Goal: Task Accomplishment & Management: Complete application form

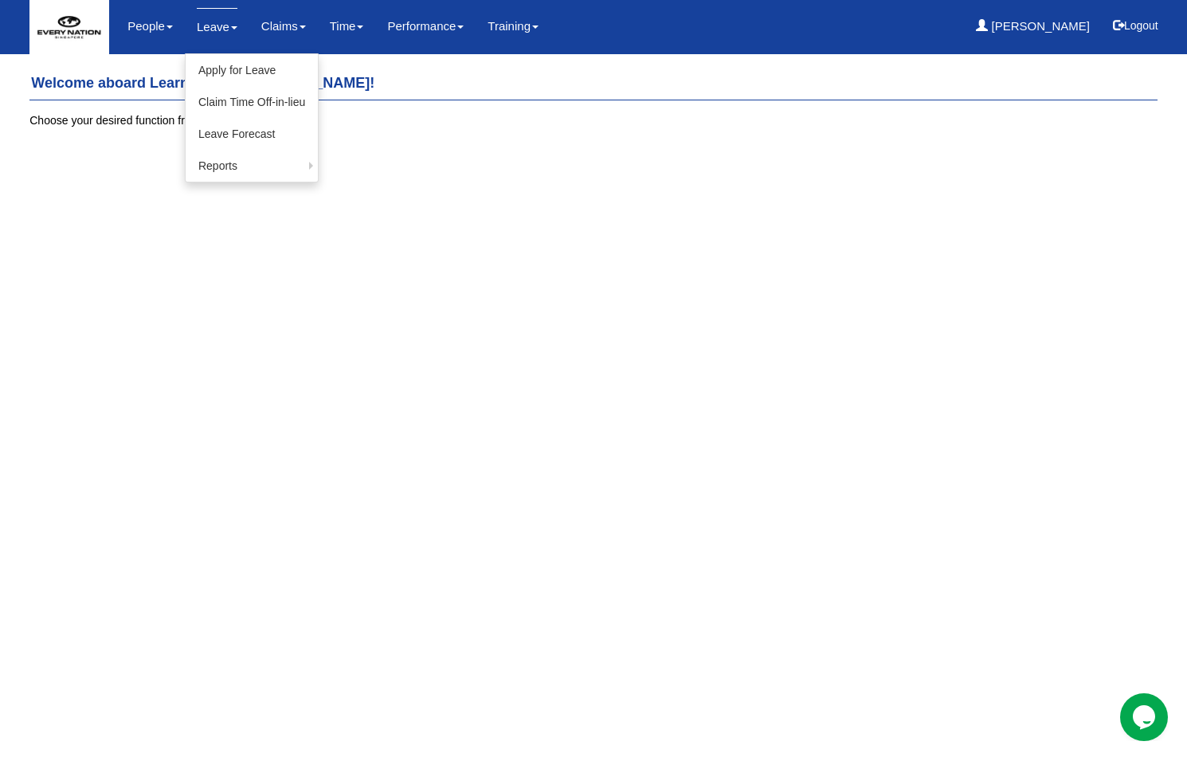
click at [222, 31] on link "Leave" at bounding box center [217, 26] width 41 height 37
click at [233, 72] on link "Apply for Leave" at bounding box center [252, 70] width 132 height 32
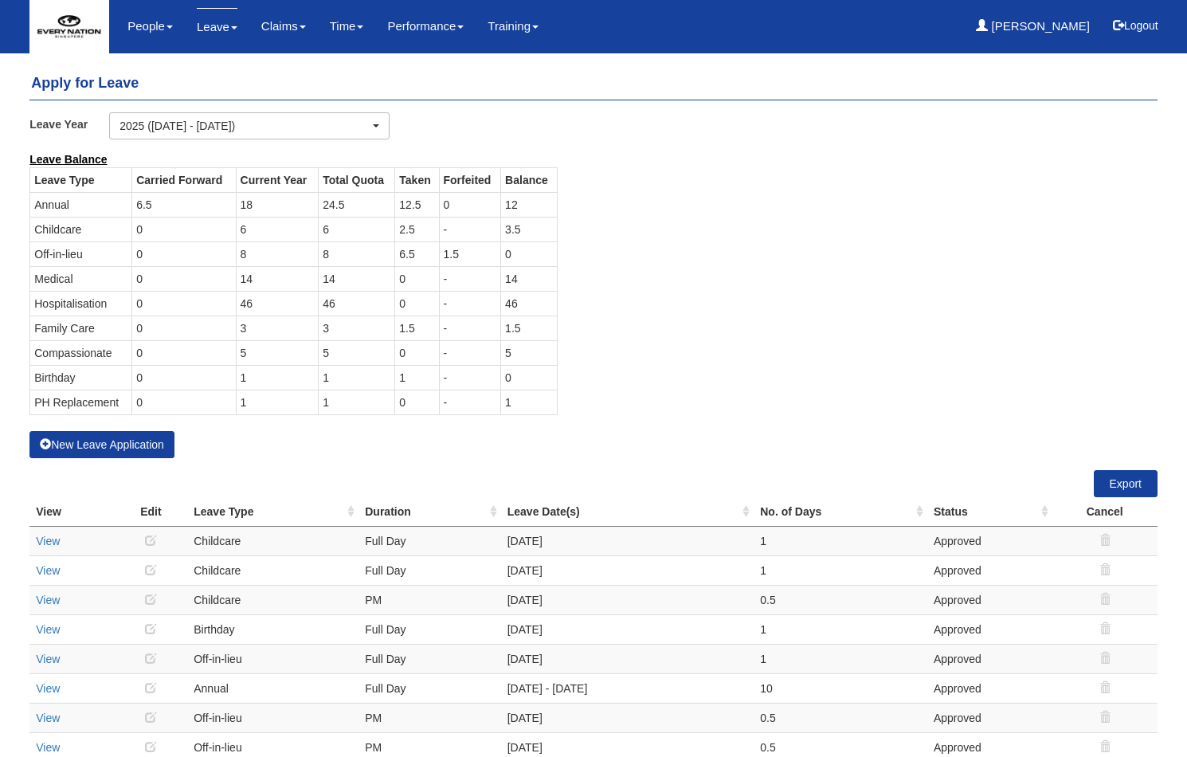
select select "50"
click at [221, 25] on link "Leave" at bounding box center [217, 26] width 41 height 37
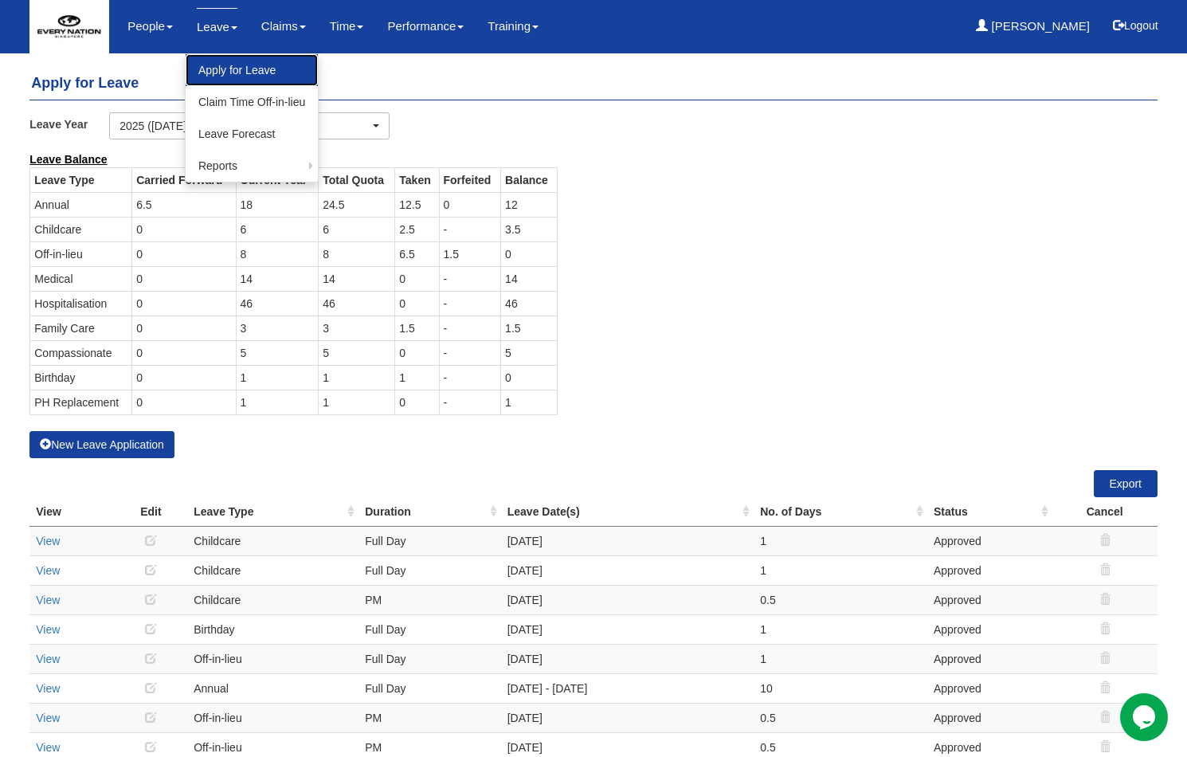
click at [233, 69] on link "Apply for Leave" at bounding box center [252, 70] width 132 height 32
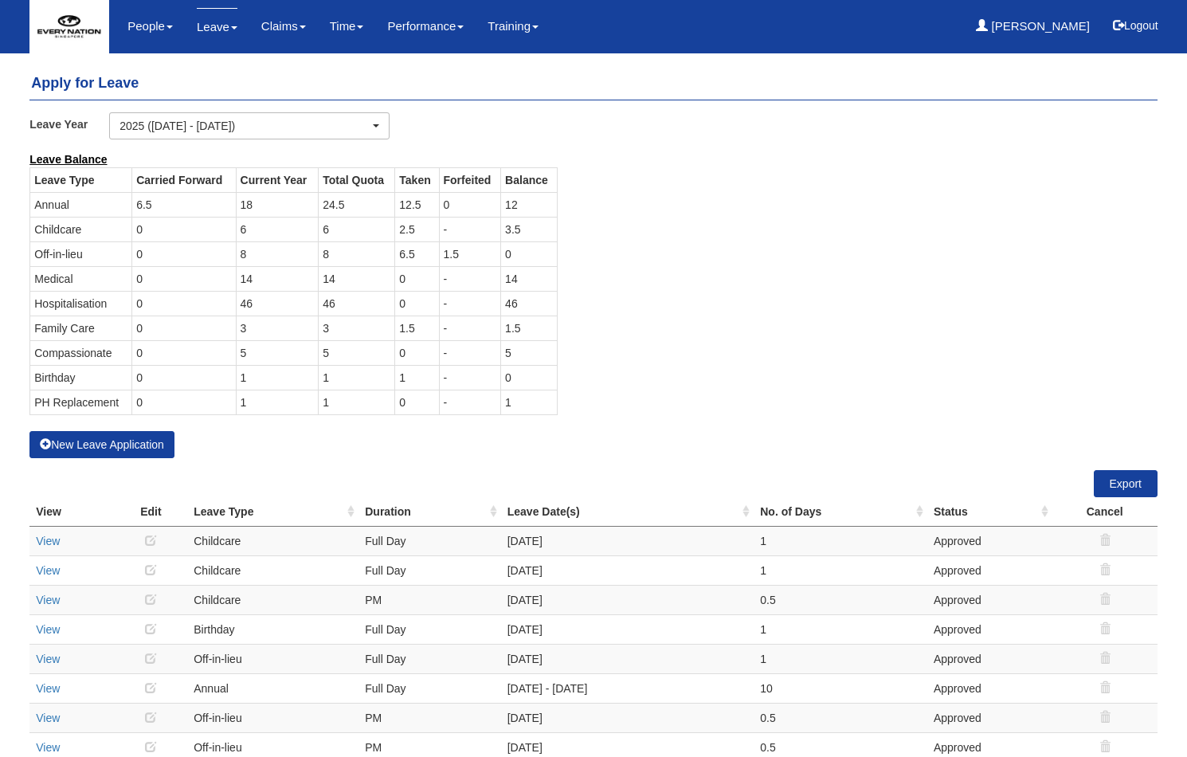
select select "50"
click at [103, 440] on button "New Leave Application" at bounding box center [101, 444] width 145 height 27
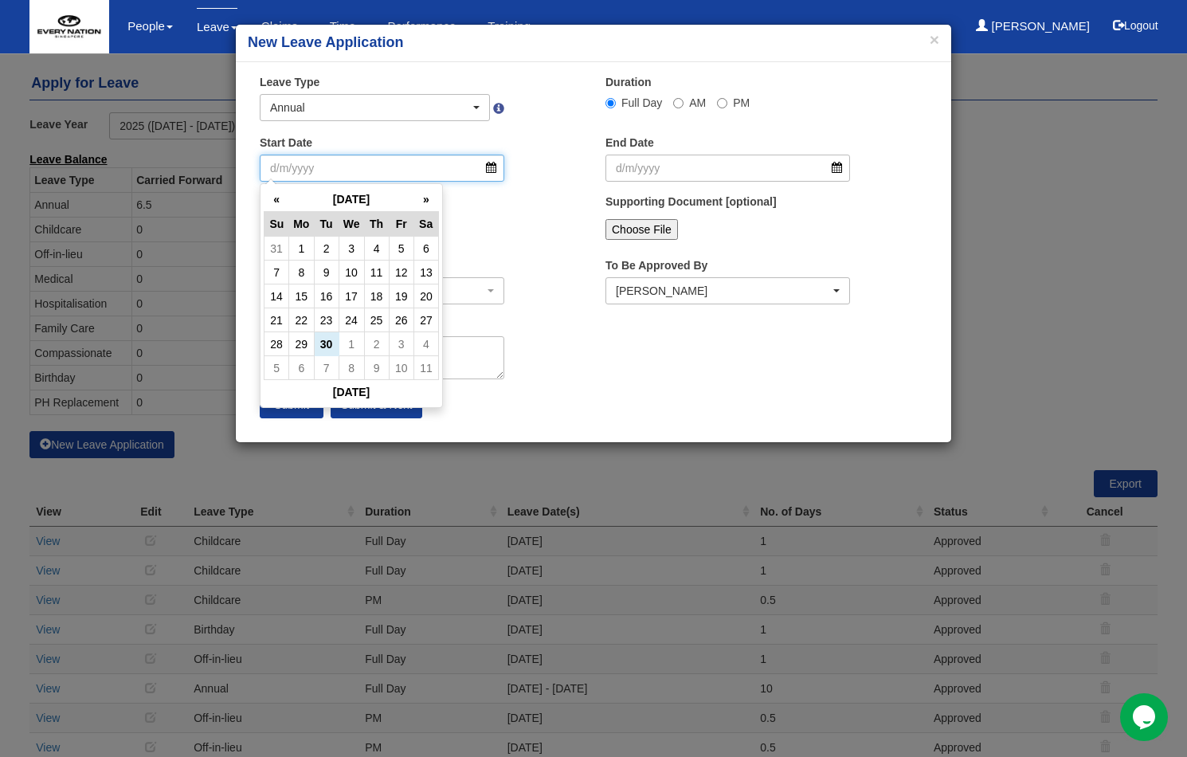
click at [362, 170] on input "Start Date" at bounding box center [382, 168] width 245 height 27
click at [425, 199] on th "»" at bounding box center [425, 199] width 25 height 25
drag, startPoint x: 277, startPoint y: 169, endPoint x: 264, endPoint y: 169, distance: 13.5
click at [264, 169] on input "Start Date" at bounding box center [382, 168] width 245 height 27
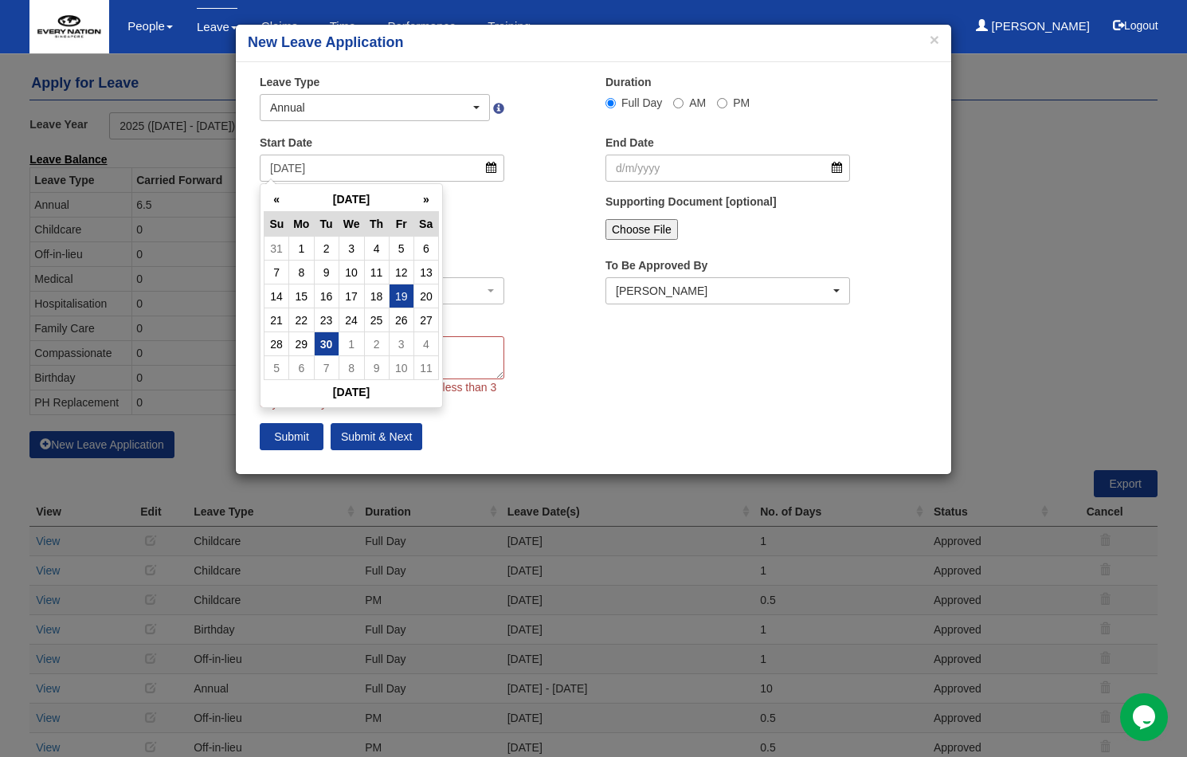
click at [398, 300] on td "19" at bounding box center [401, 296] width 25 height 24
type input "19/9/2025"
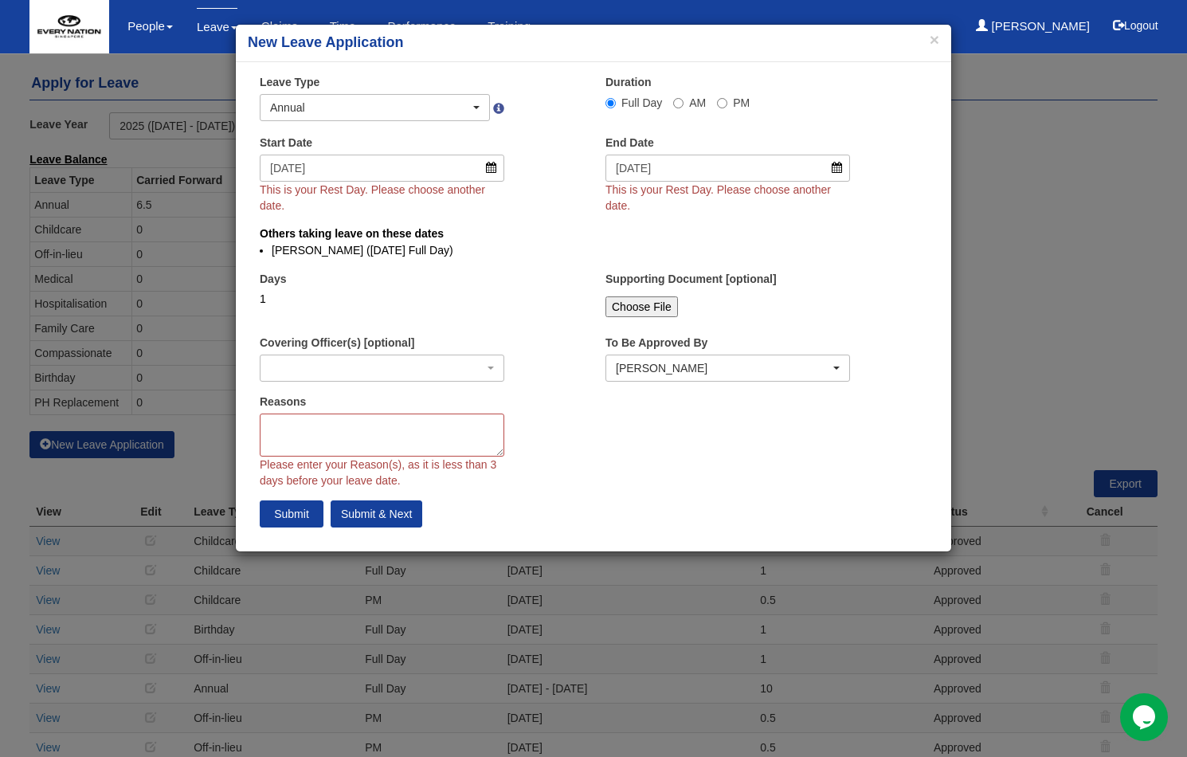
select select
click at [491, 172] on input "19/9/2025" at bounding box center [382, 168] width 245 height 27
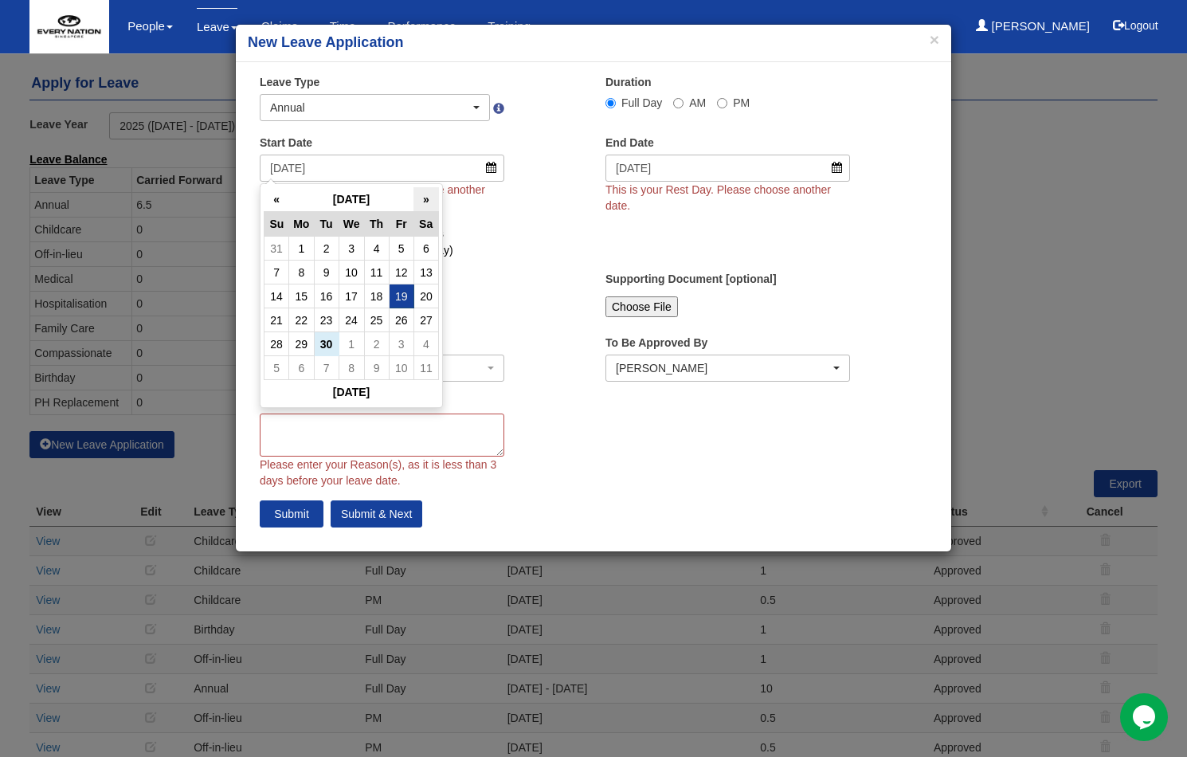
click at [433, 198] on th "»" at bounding box center [425, 199] width 25 height 25
click at [430, 198] on th "»" at bounding box center [425, 199] width 25 height 25
click at [351, 320] on td "19" at bounding box center [351, 320] width 25 height 24
type input "[DATE]"
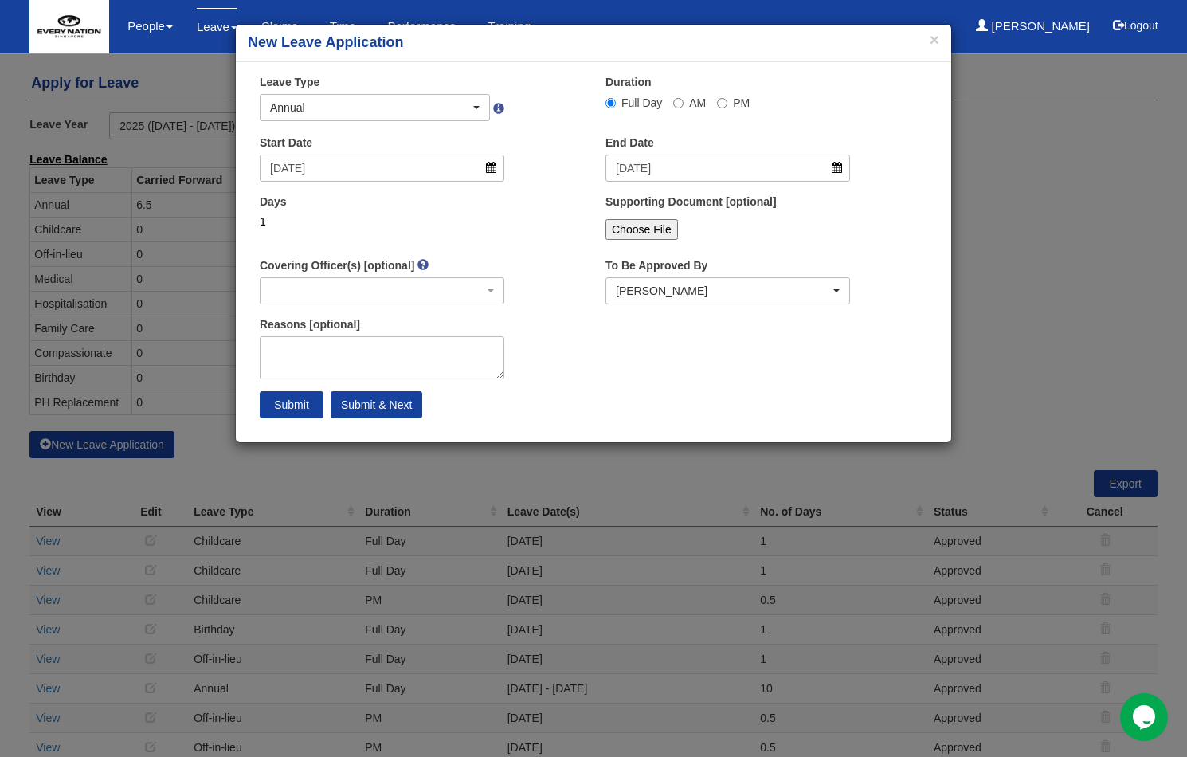
select select
click at [385, 347] on textarea "Reasons [optional]" at bounding box center [382, 357] width 245 height 43
drag, startPoint x: 386, startPoint y: 354, endPoint x: 246, endPoint y: 338, distance: 140.3
click at [246, 338] on div "× Leave Type Annual Childcare Off-in-lieu Medical Hospitalisation Maternity Pat…" at bounding box center [593, 252] width 715 height 356
type textarea "In Malaysia"
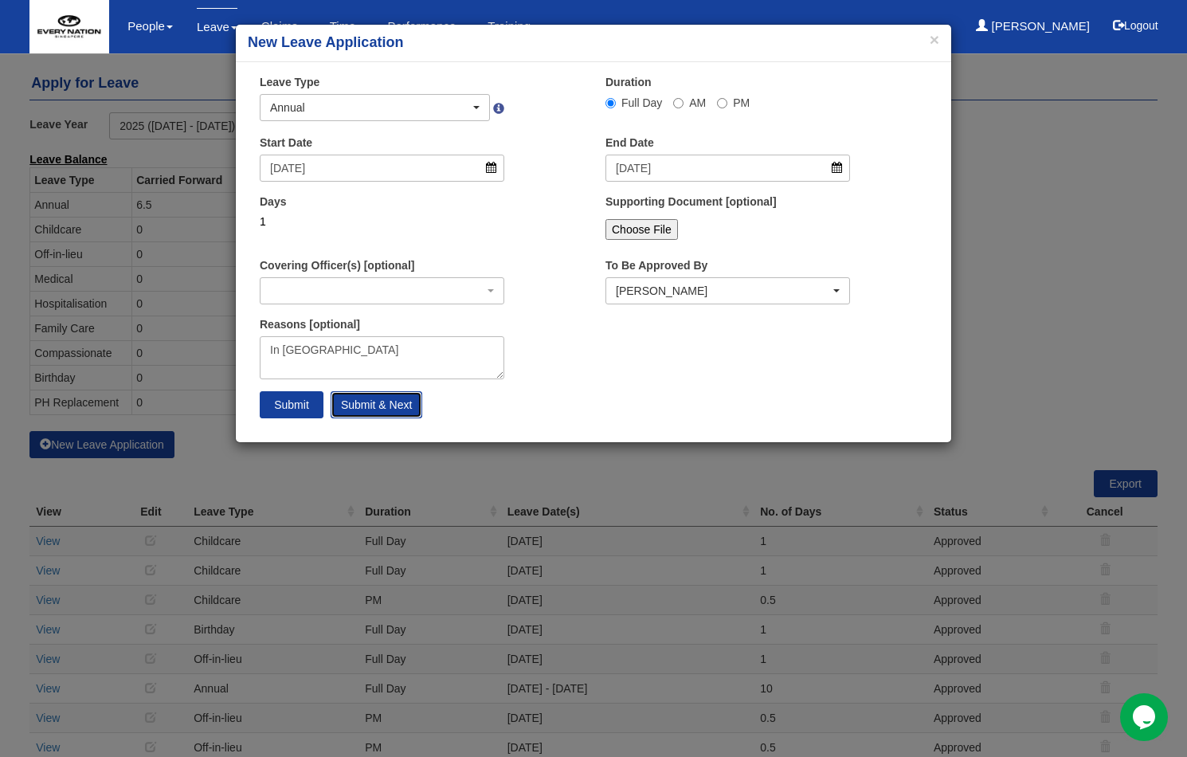
click at [370, 402] on input "Submit & Next" at bounding box center [377, 404] width 92 height 27
select select
select select "50"
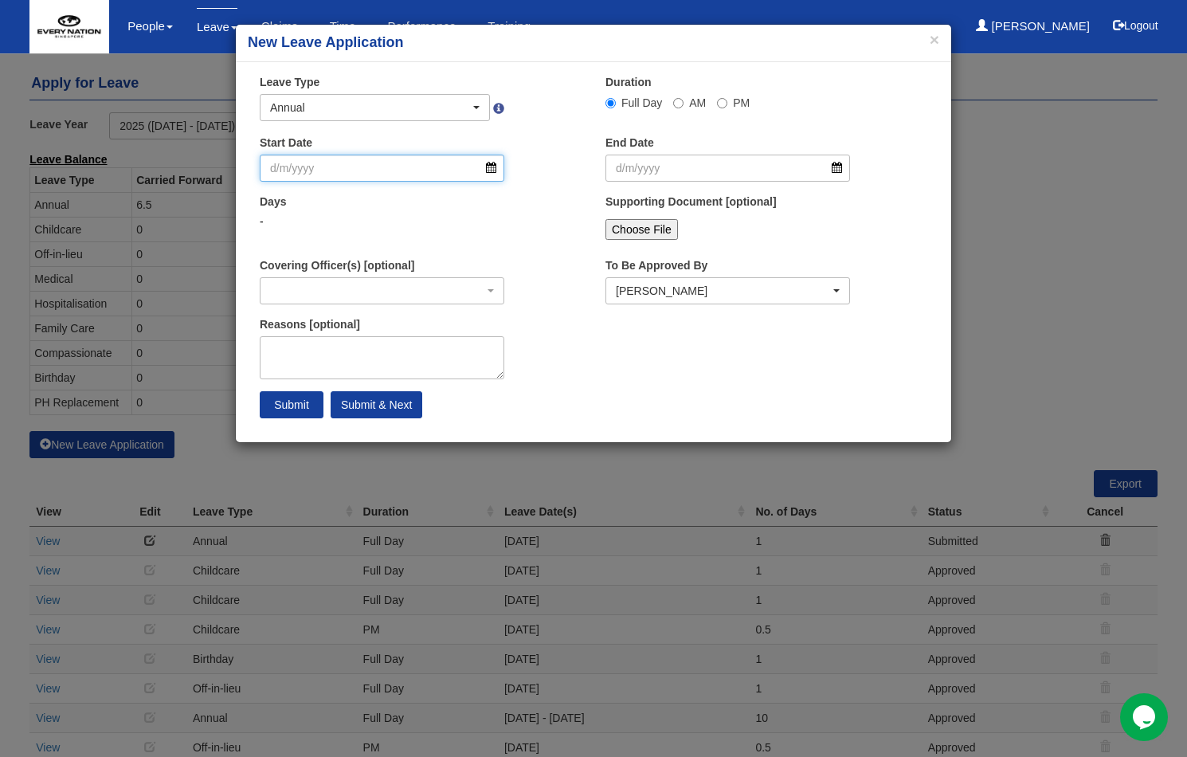
click at [491, 170] on input "Start Date" at bounding box center [382, 168] width 245 height 27
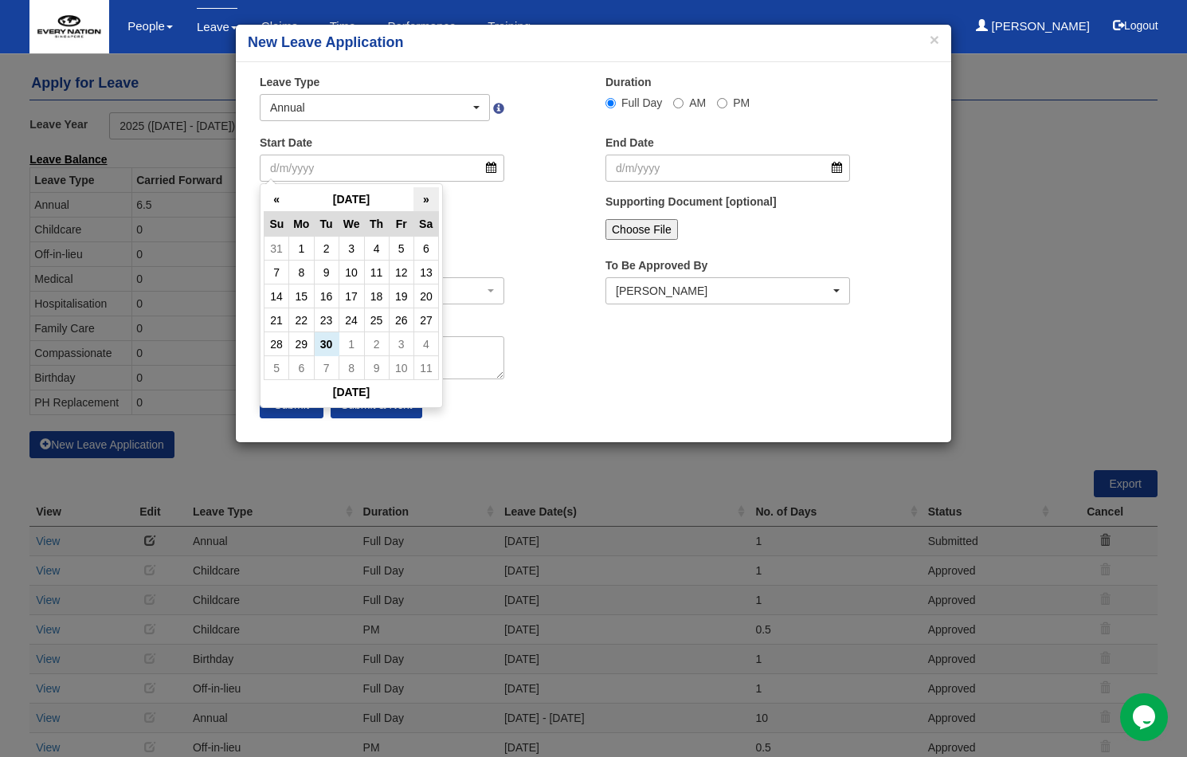
click at [433, 193] on th "»" at bounding box center [425, 199] width 25 height 25
click at [430, 194] on th "»" at bounding box center [425, 199] width 25 height 25
click at [425, 320] on td "22" at bounding box center [425, 320] width 25 height 24
type input "22/11/2025"
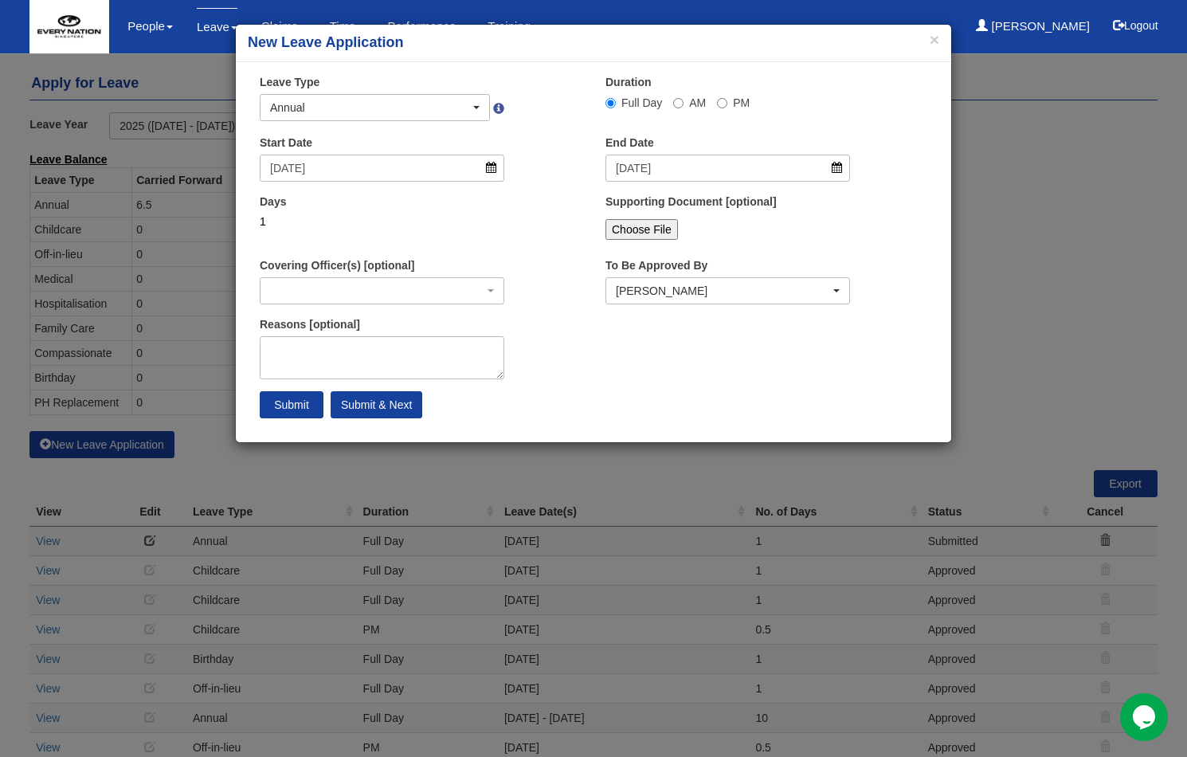
select select
click at [304, 347] on textarea "Reasons [optional]" at bounding box center [382, 357] width 245 height 43
paste textarea "In Malaysia"
type textarea "In Malaysia"
click at [395, 410] on input "Submit & Next" at bounding box center [377, 404] width 92 height 27
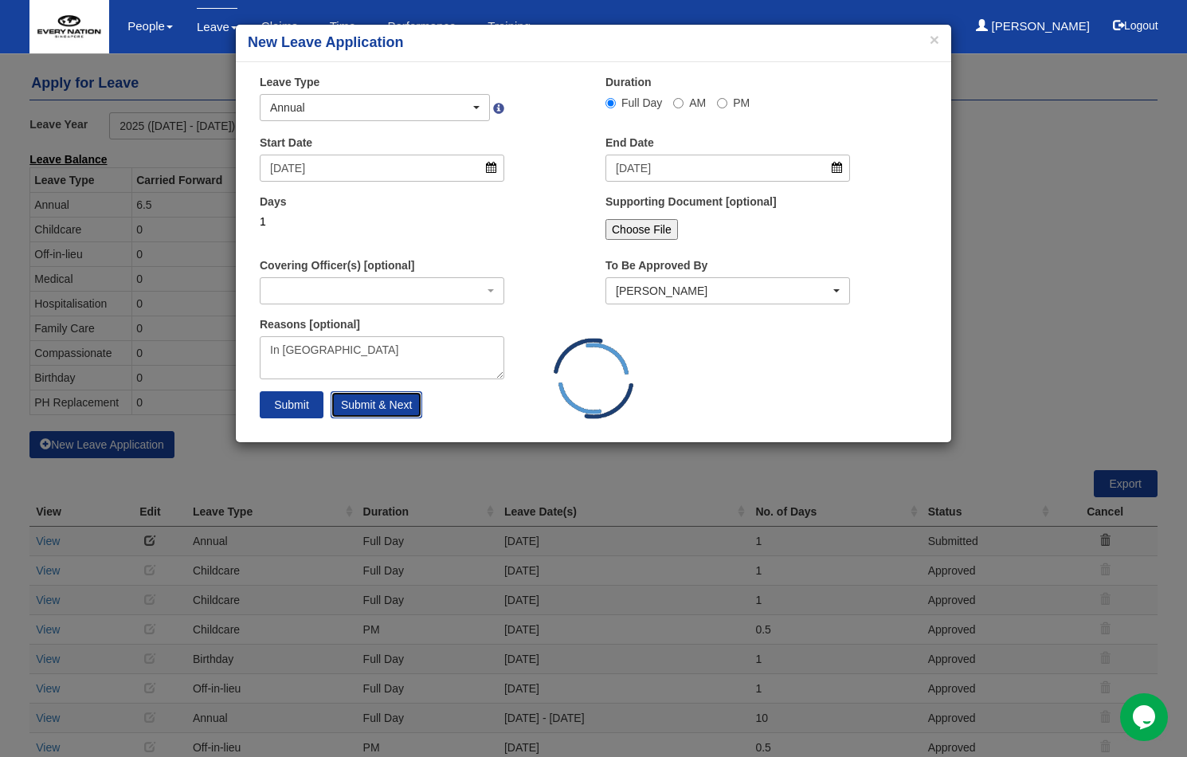
select select
select select "50"
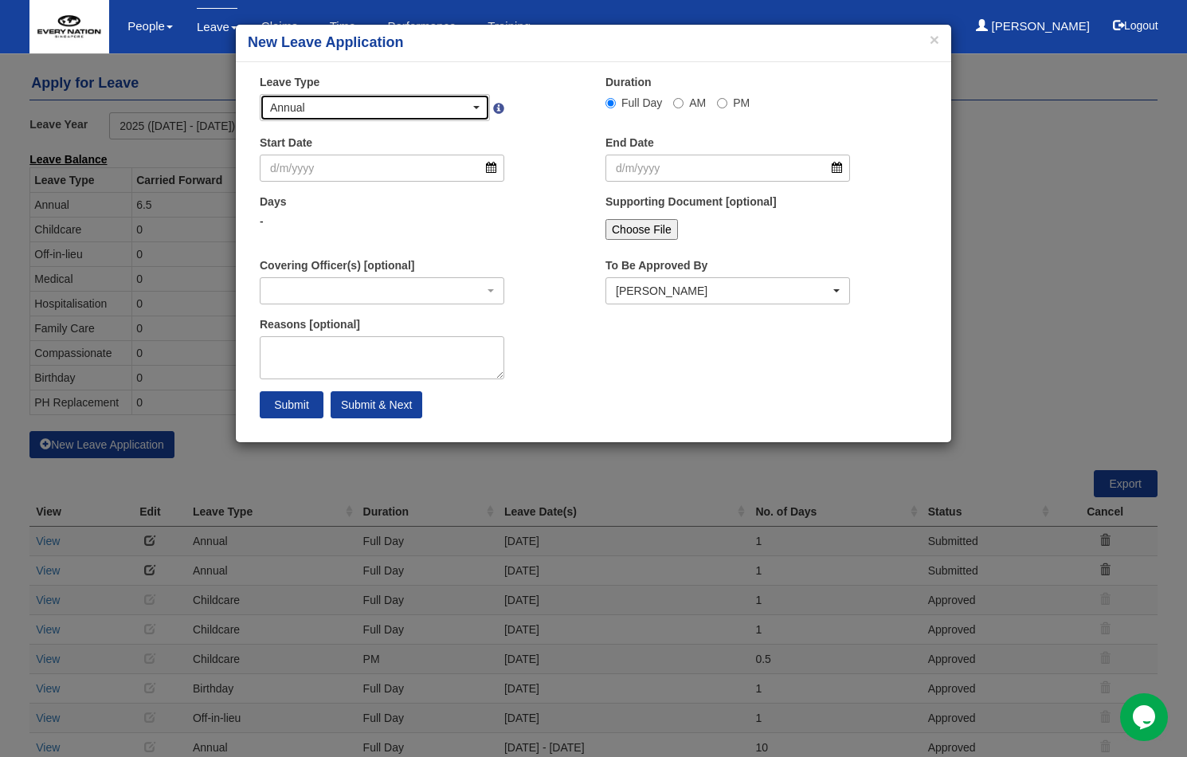
click at [483, 104] on div "Annual" at bounding box center [374, 107] width 229 height 25
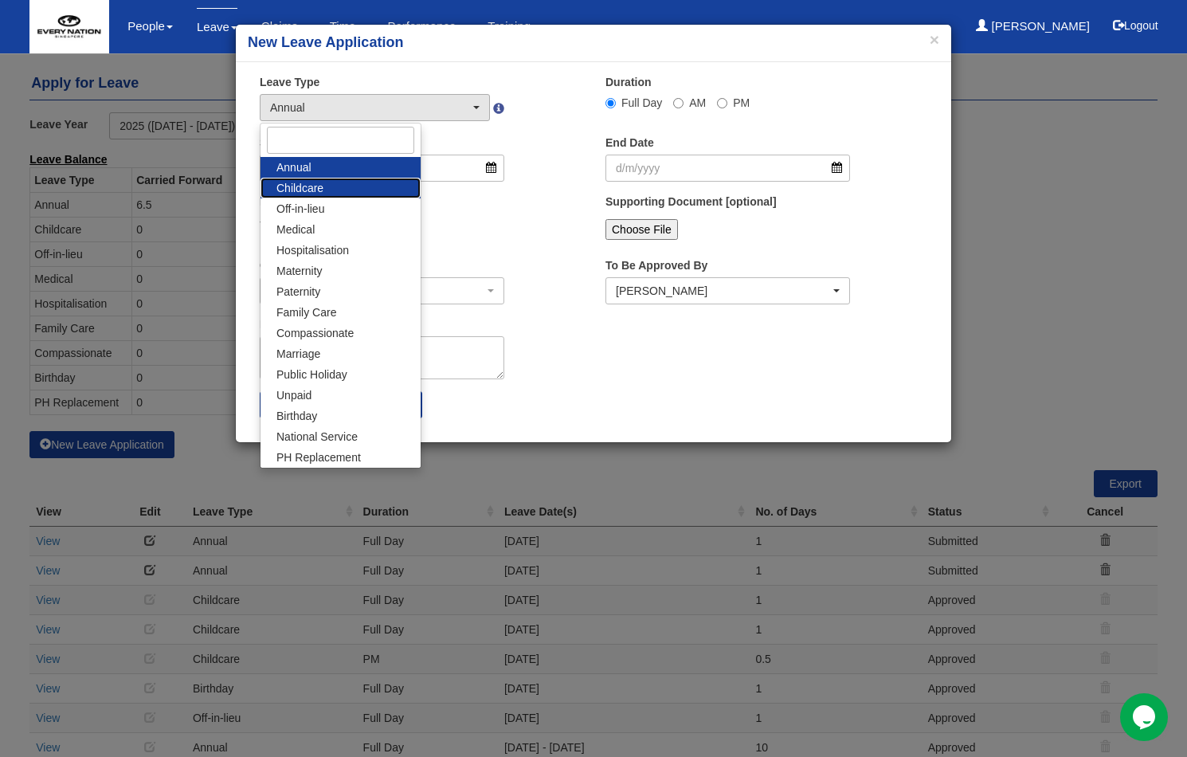
click at [356, 194] on link "Childcare" at bounding box center [340, 188] width 160 height 21
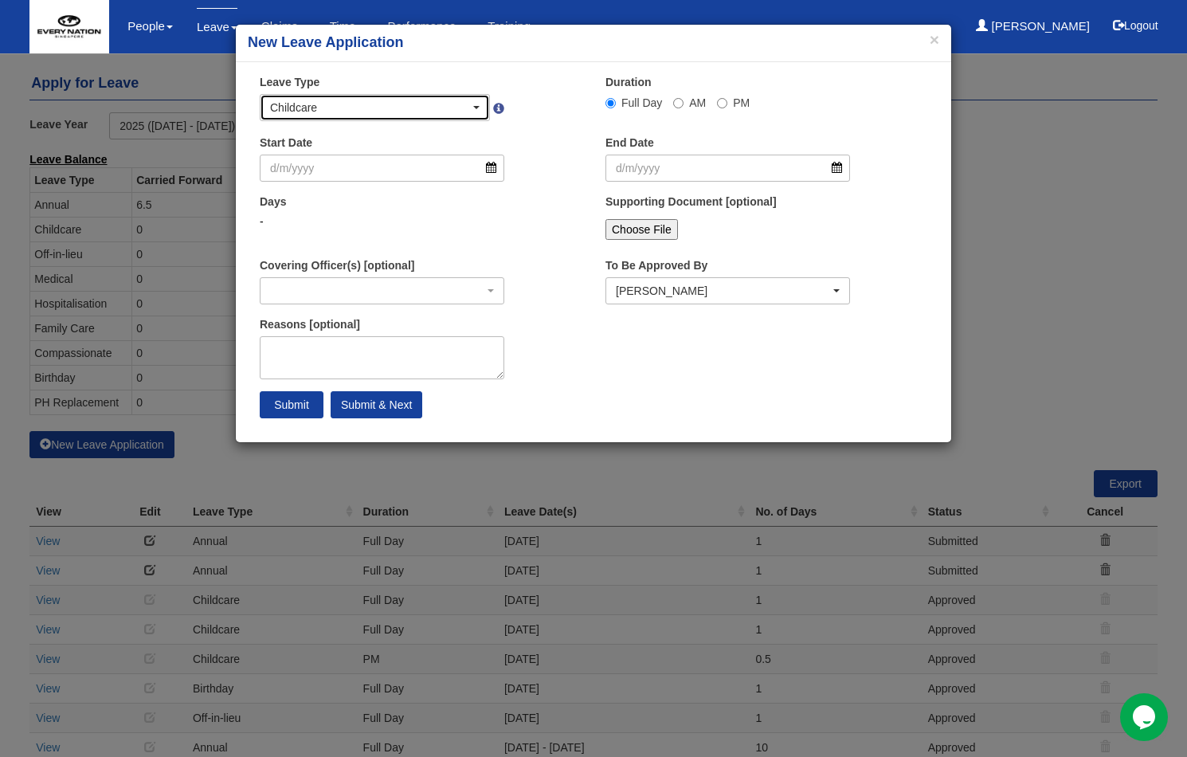
click at [477, 106] on span "button" at bounding box center [476, 107] width 6 height 3
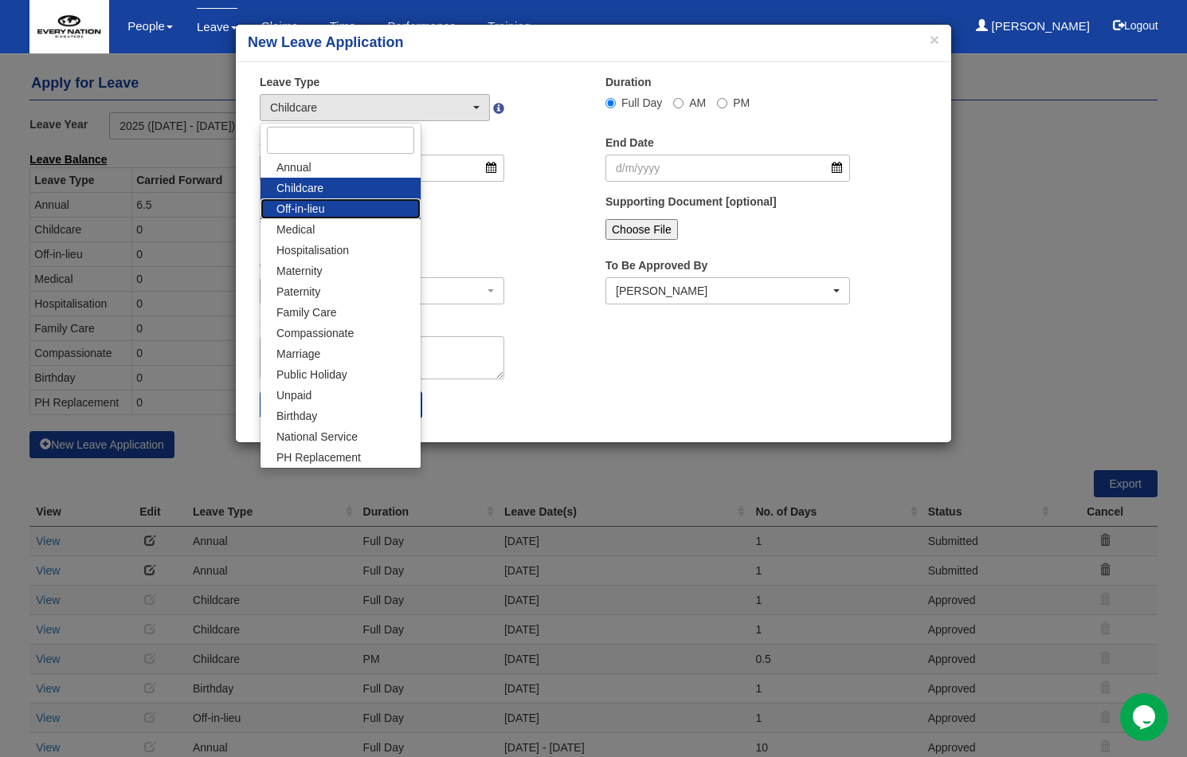
click at [369, 212] on link "Off-in-lieu" at bounding box center [340, 208] width 160 height 21
select select "3"
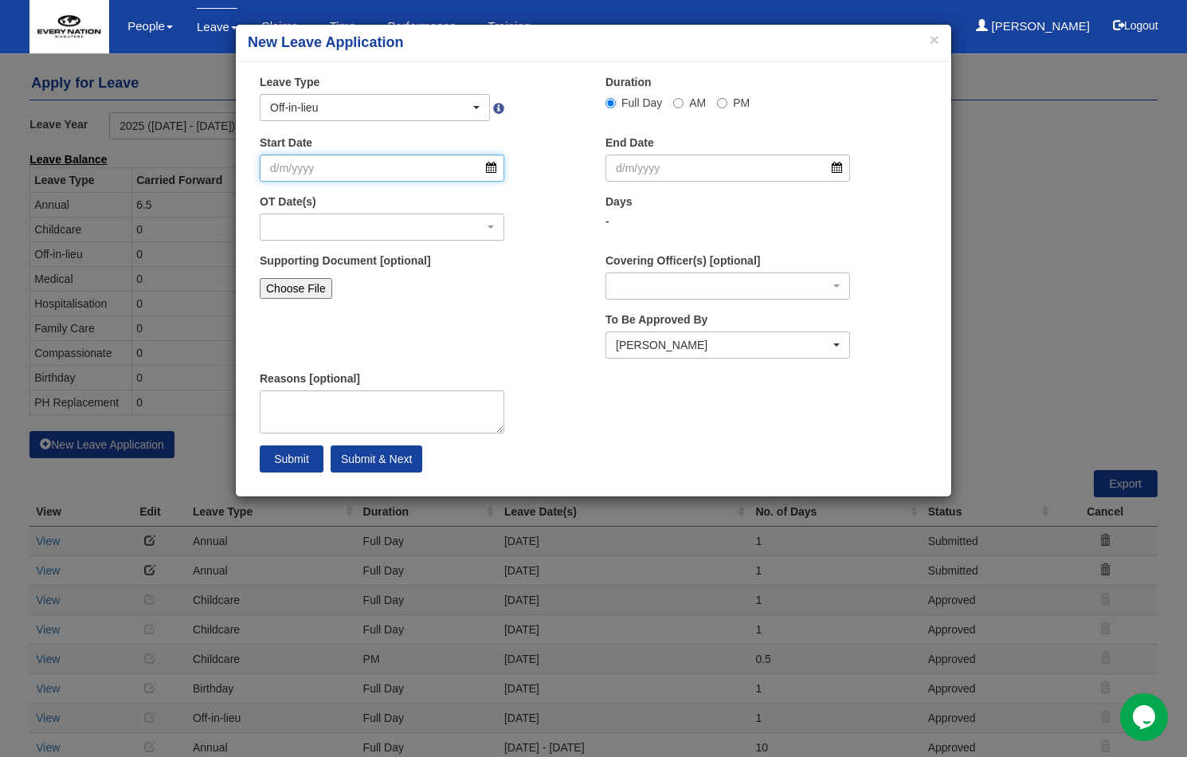
click at [274, 170] on input "Start Date" at bounding box center [382, 168] width 245 height 27
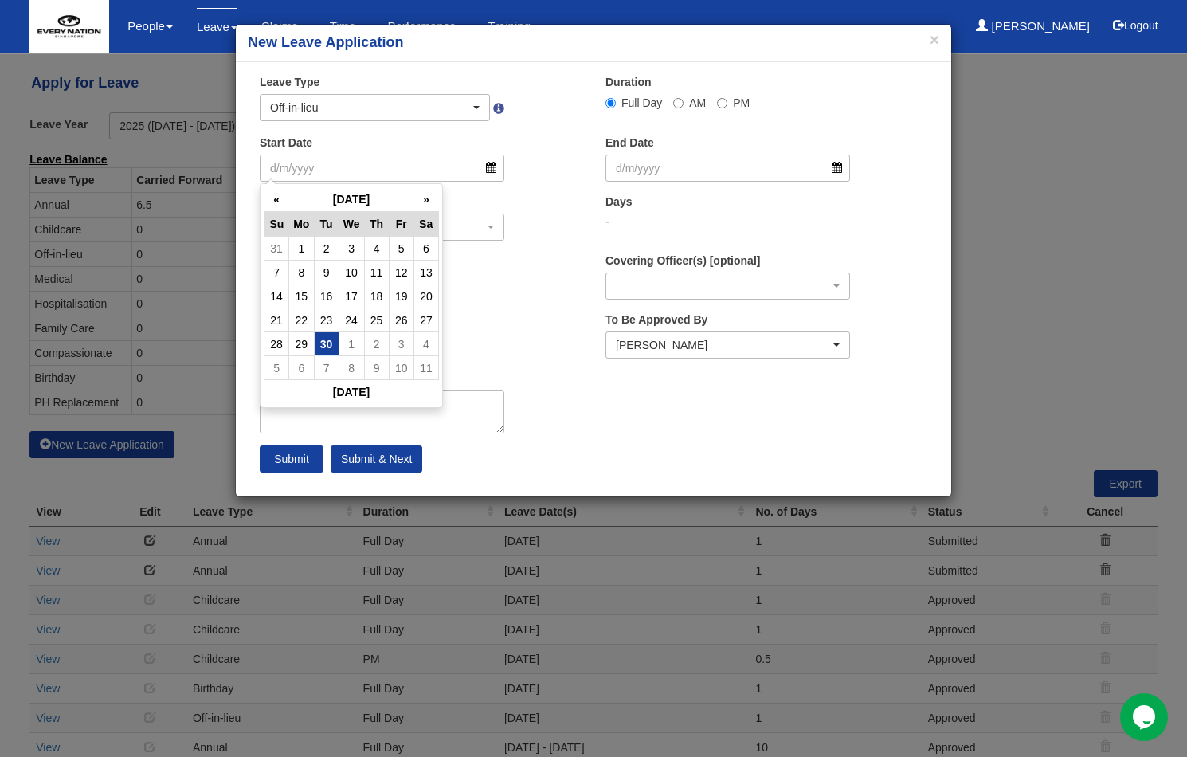
click at [326, 343] on td "30" at bounding box center [326, 344] width 25 height 24
type input "[DATE]"
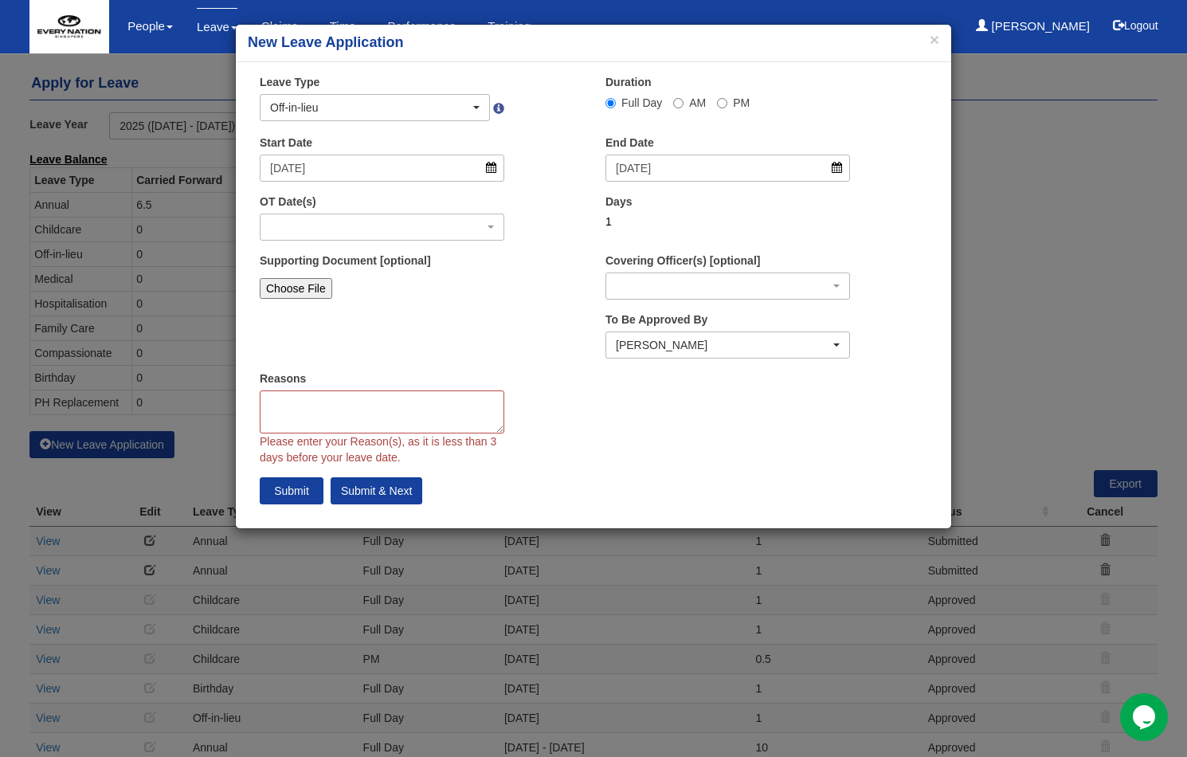
select select
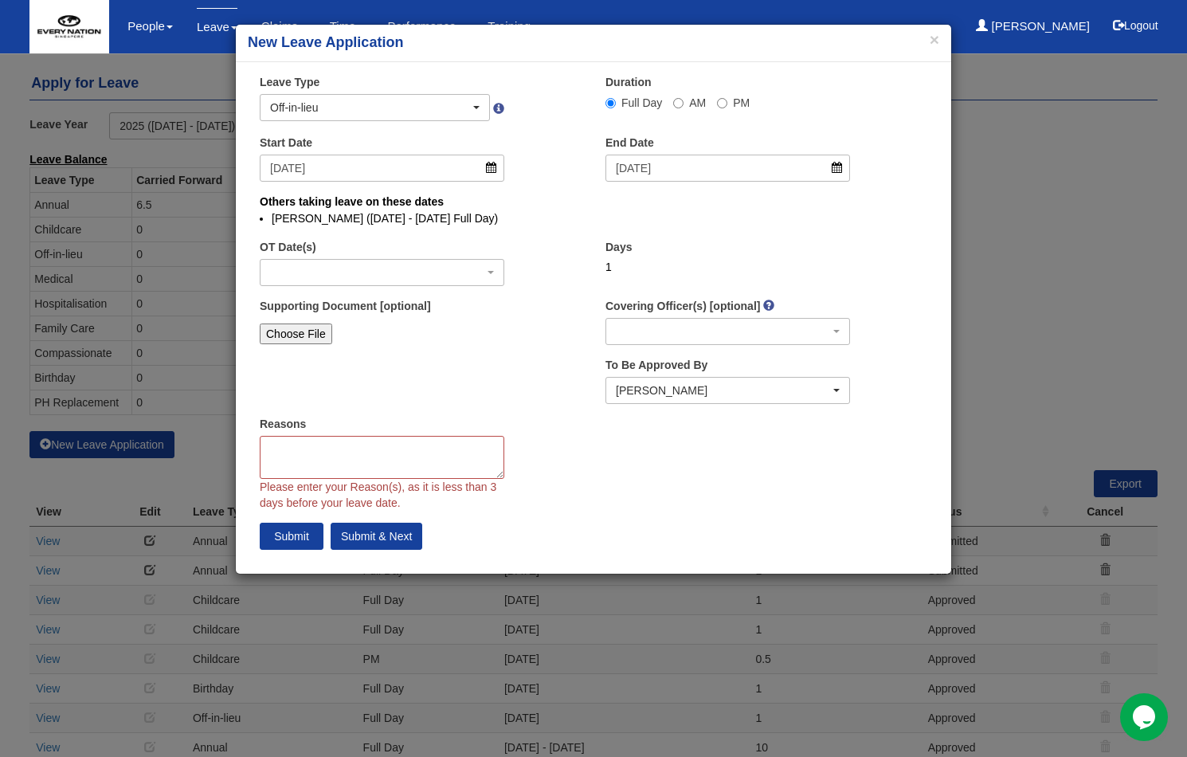
click at [722, 108] on label "PM" at bounding box center [733, 103] width 33 height 16
click at [722, 108] on input "PM" at bounding box center [722, 103] width 10 height 10
radio input "true"
click at [492, 275] on div "button" at bounding box center [381, 272] width 243 height 25
click at [378, 443] on textarea "Reasons" at bounding box center [382, 457] width 245 height 43
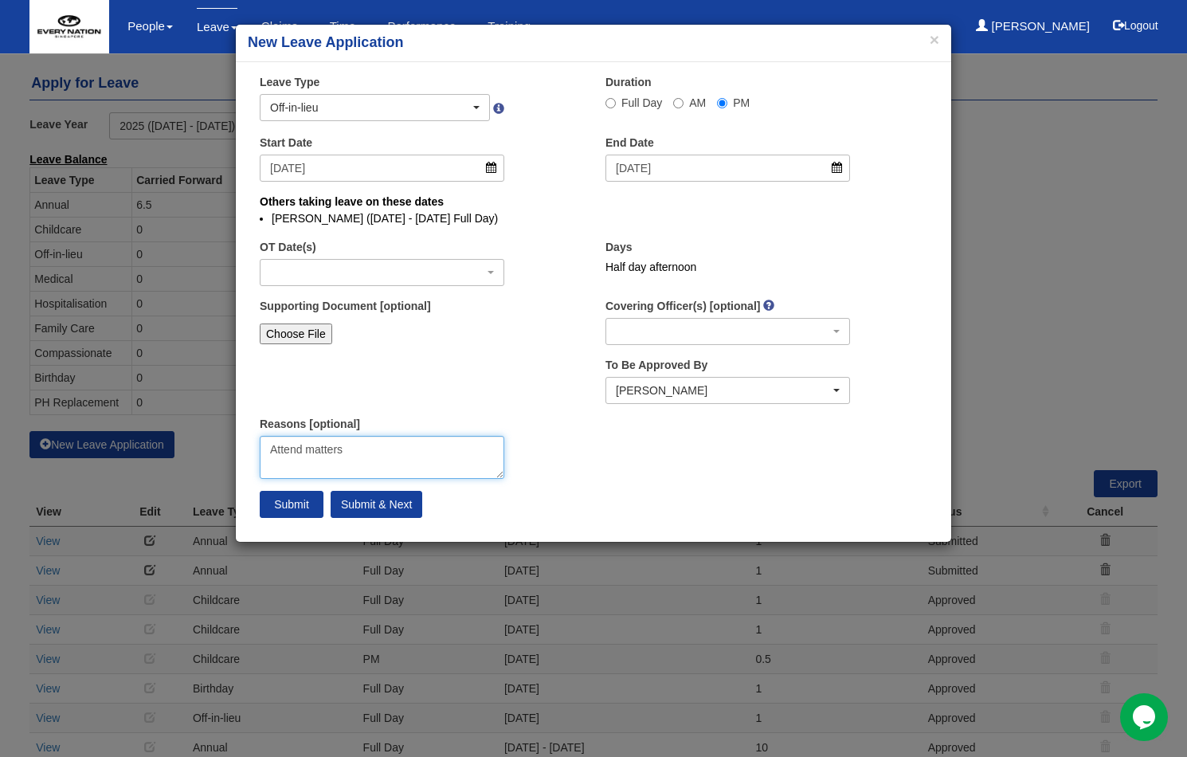
drag, startPoint x: 362, startPoint y: 450, endPoint x: 262, endPoint y: 449, distance: 99.6
click at [262, 449] on textarea "Attend matters" at bounding box center [382, 457] width 245 height 43
drag, startPoint x: 305, startPoint y: 449, endPoint x: 347, endPoint y: 456, distance: 42.8
click at [306, 449] on textarea "Attend matters" at bounding box center [382, 457] width 245 height 43
type textarea "Attend important matters"
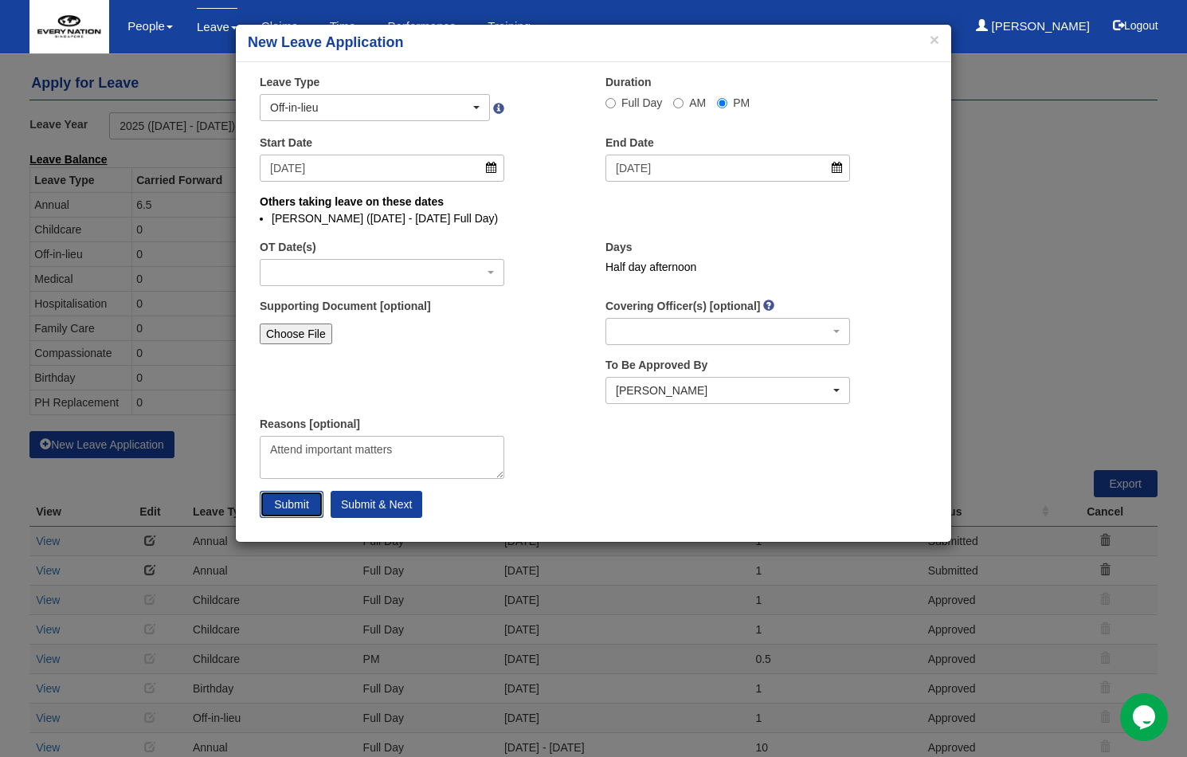
click at [294, 507] on input "Submit" at bounding box center [292, 504] width 64 height 27
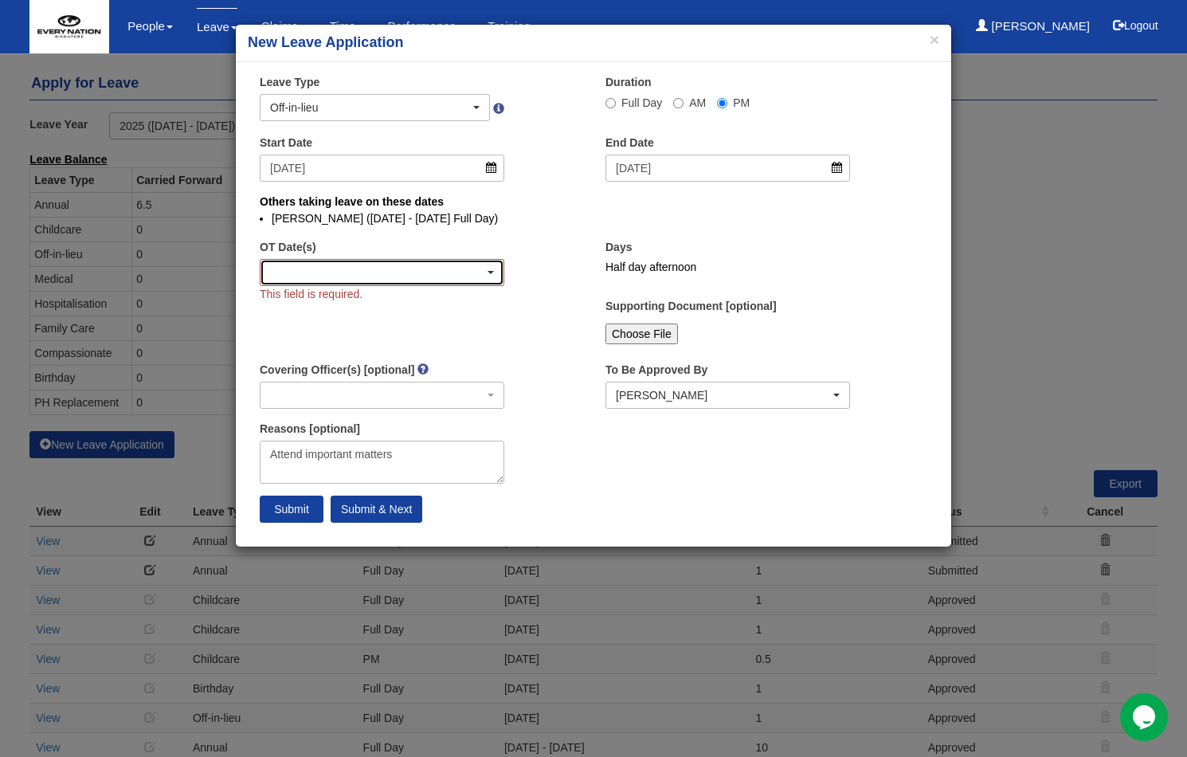
click at [488, 273] on span "button" at bounding box center [491, 272] width 6 height 3
click at [486, 273] on div "button" at bounding box center [381, 272] width 243 height 25
click at [482, 273] on div "button" at bounding box center [381, 272] width 243 height 25
click at [398, 272] on div "button" at bounding box center [381, 272] width 243 height 25
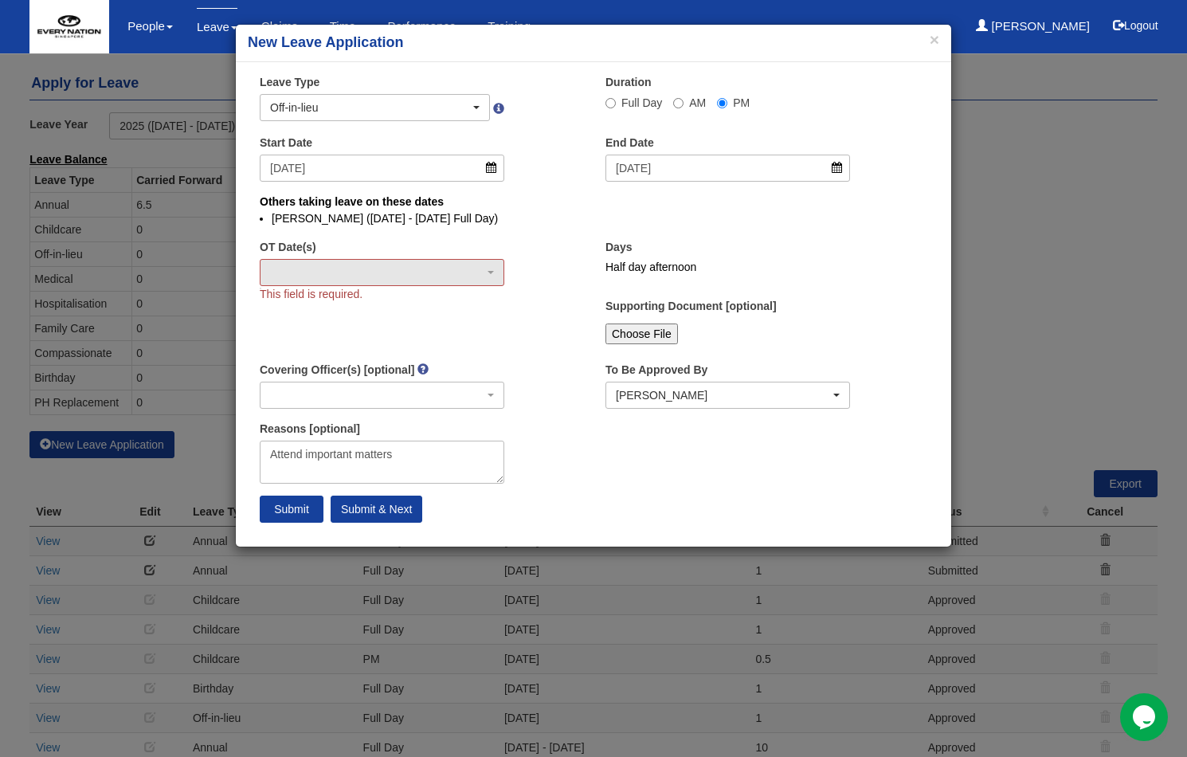
click at [399, 487] on div "Reasons [optional] Attend important matters" at bounding box center [421, 458] width 346 height 75
click at [487, 264] on div "button" at bounding box center [381, 272] width 243 height 25
click at [284, 249] on label "OT Date(s)" at bounding box center [288, 247] width 57 height 16
click at [382, 259] on select "OT Date(s)" at bounding box center [383, 272] width 2 height 27
click at [365, 277] on div "button" at bounding box center [381, 272] width 243 height 25
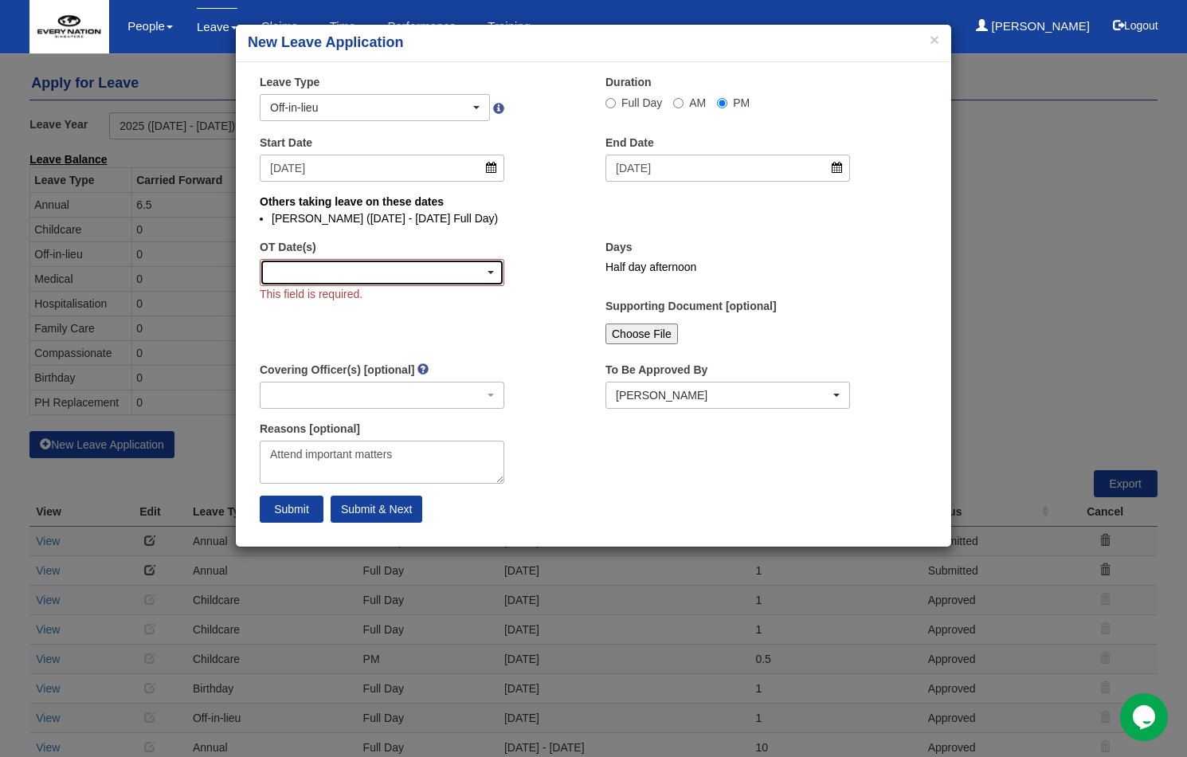
click at [452, 271] on div "button" at bounding box center [381, 272] width 243 height 25
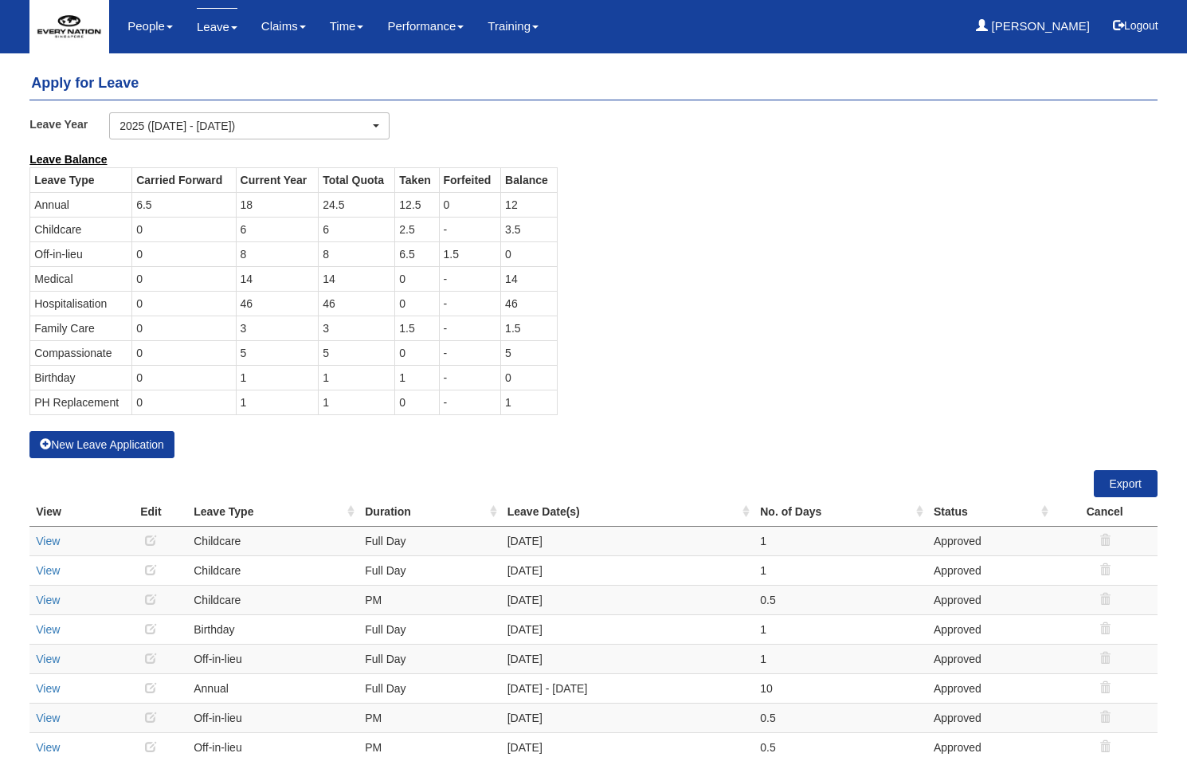
select select "50"
click at [210, 18] on link "Leave" at bounding box center [217, 26] width 41 height 37
click at [211, 25] on link "Leave" at bounding box center [217, 26] width 41 height 37
click at [223, 27] on link "Leave" at bounding box center [217, 26] width 41 height 37
click at [276, 404] on td "1" at bounding box center [277, 402] width 83 height 25
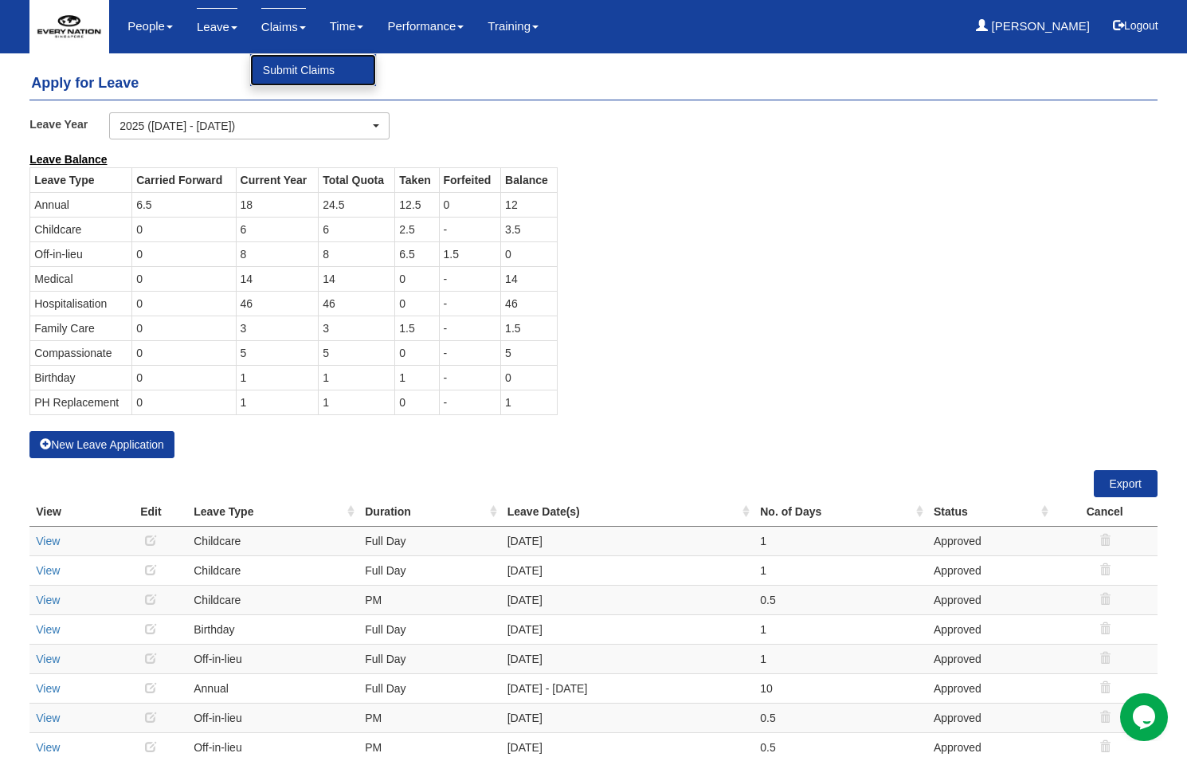
click at [292, 60] on link "Submit Claims" at bounding box center [313, 70] width 126 height 32
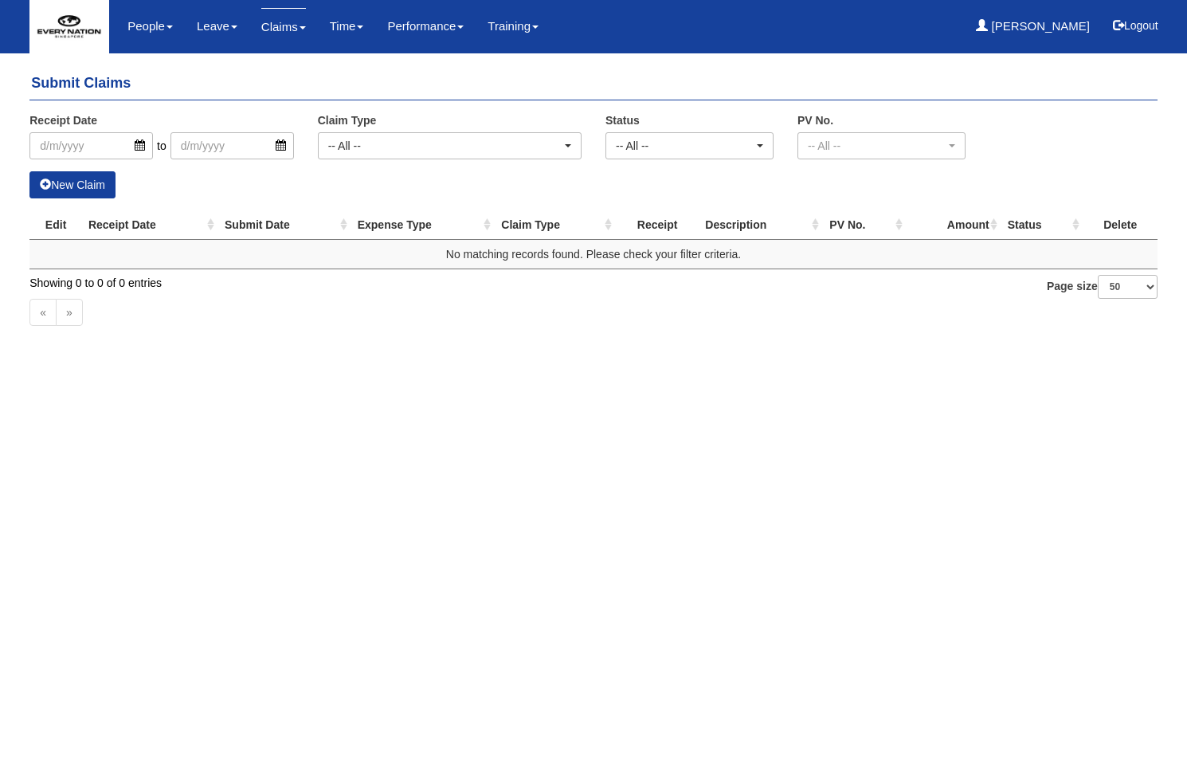
select select "50"
click at [234, 25] on li "Leave Apply for Leave Claim Time Off-in-lieu Leave Forecast Reports Assigned Ho…" at bounding box center [217, 26] width 65 height 53
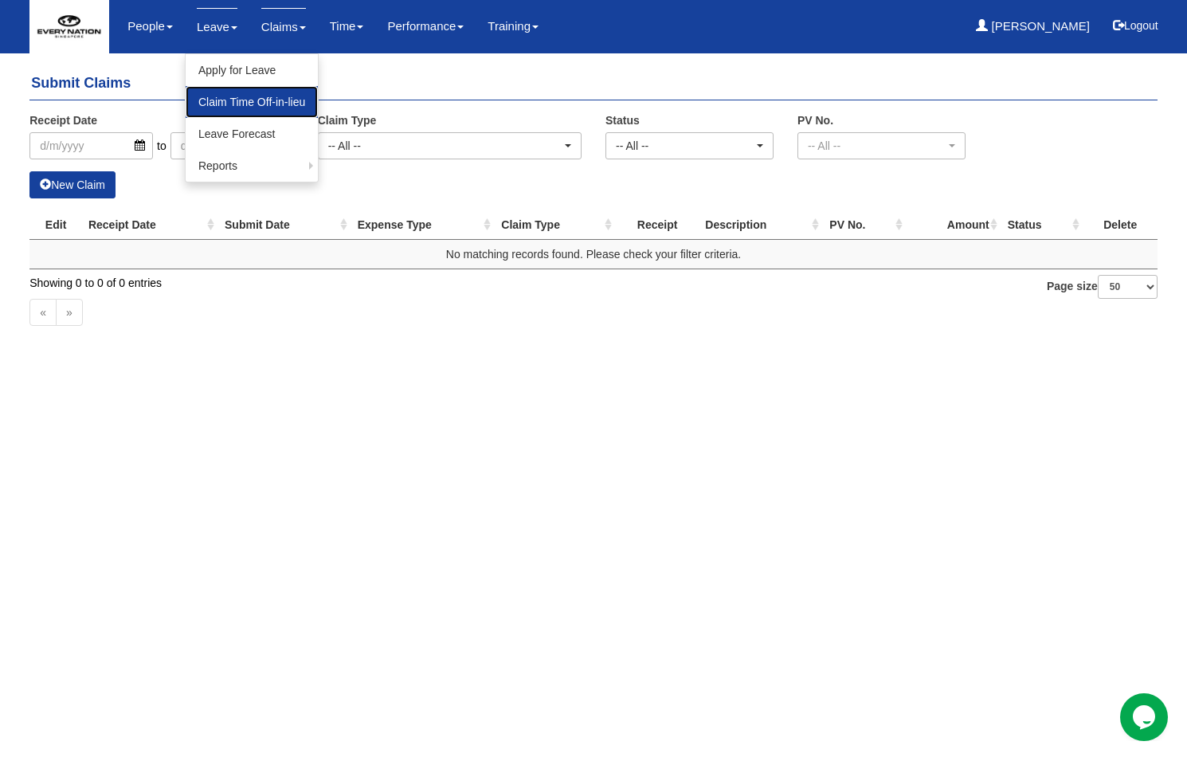
click at [238, 102] on link "Claim Time Off-in-lieu" at bounding box center [252, 102] width 132 height 32
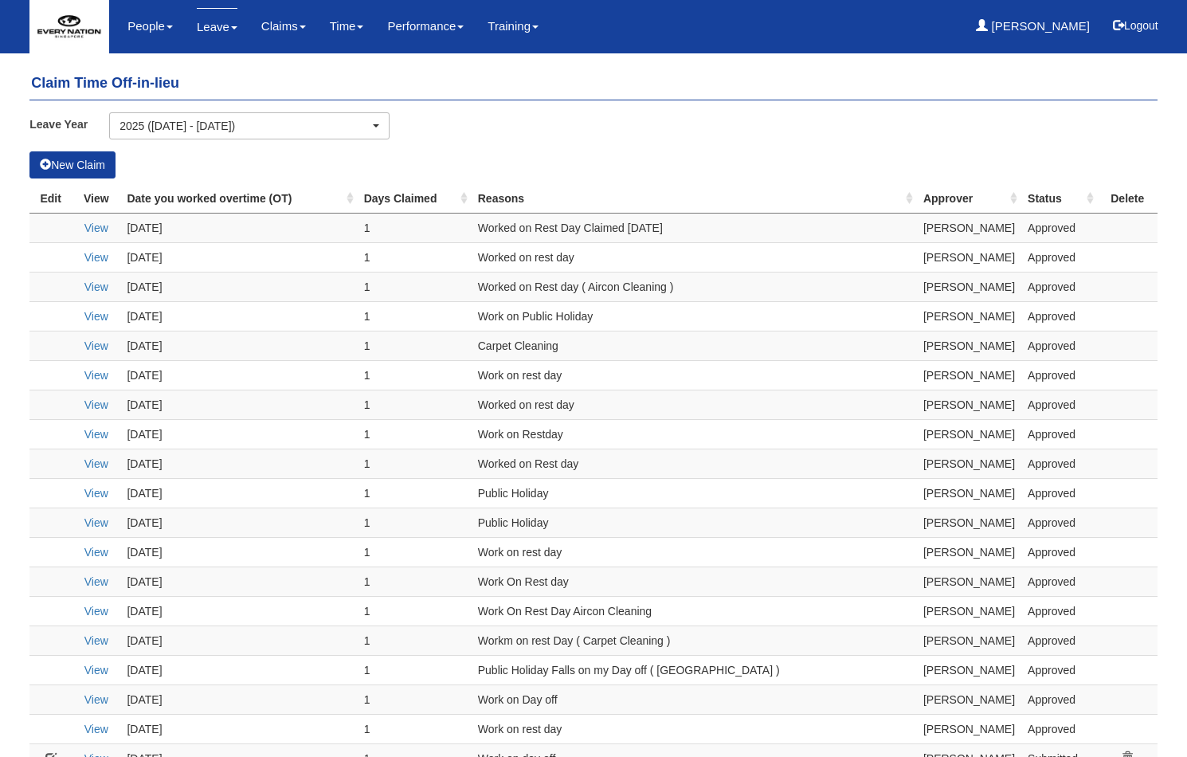
select select "50"
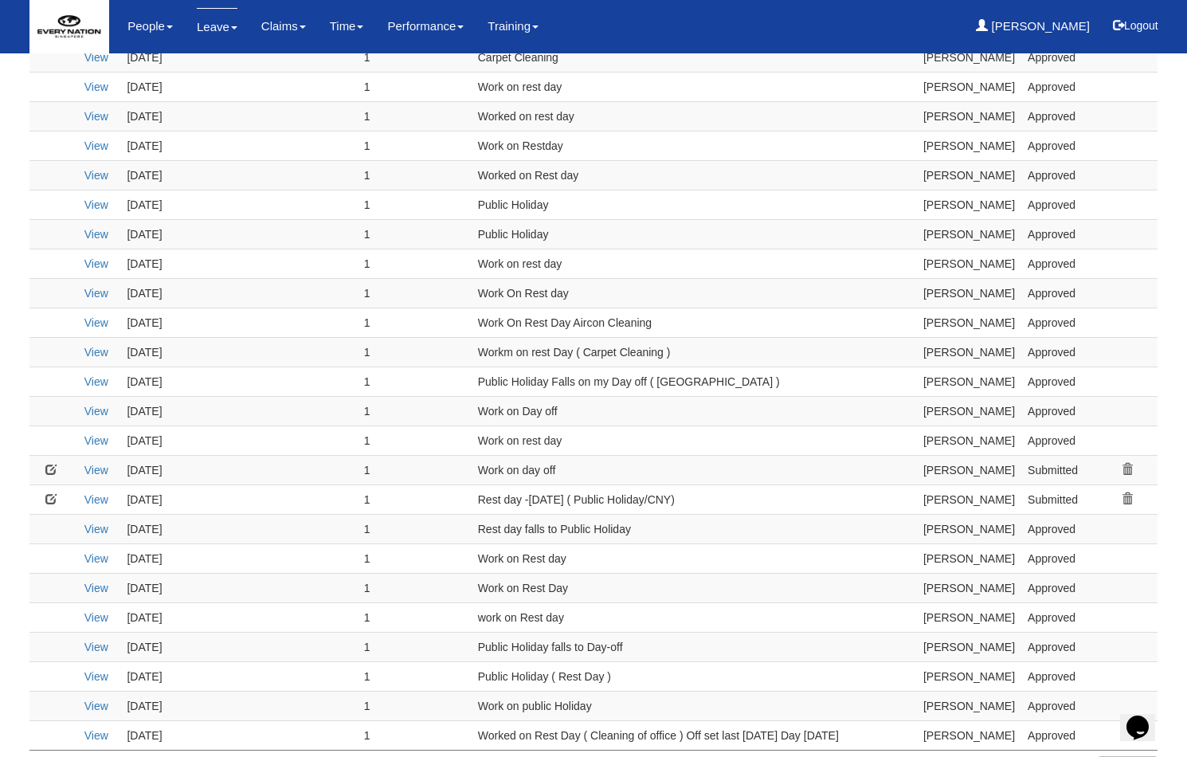
scroll to position [315, 0]
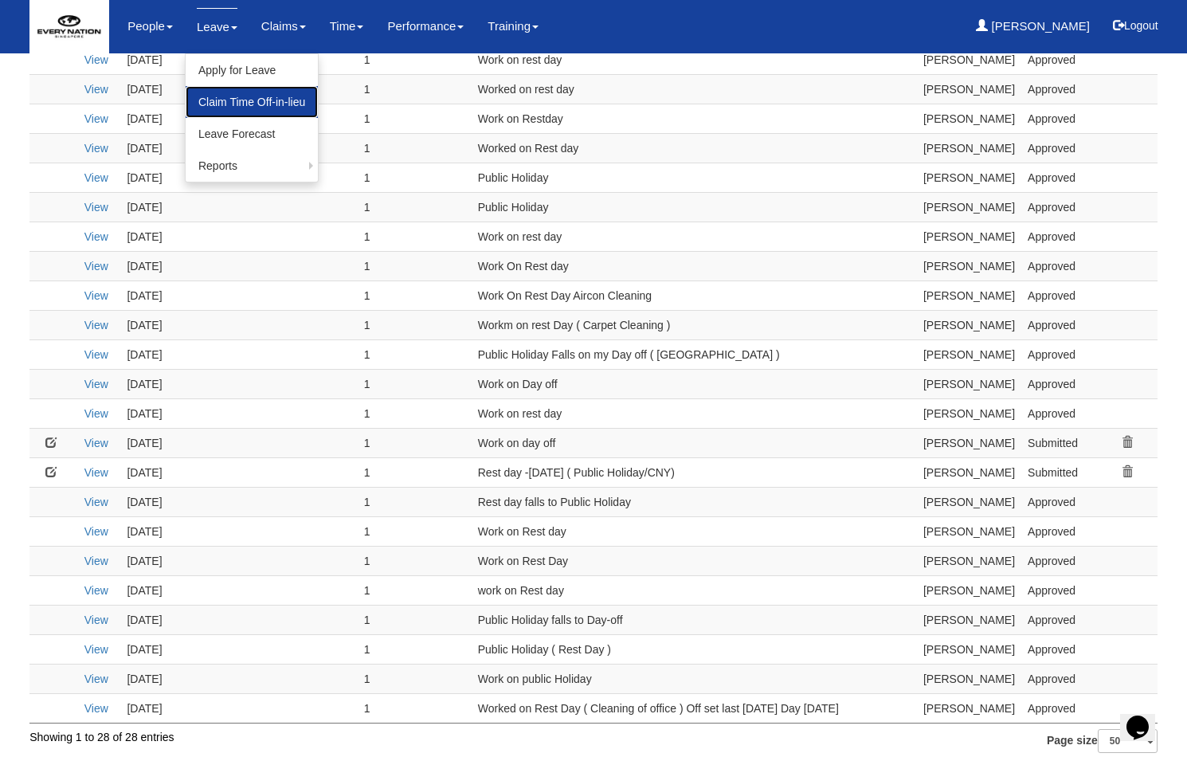
click at [221, 95] on link "Claim Time Off-in-lieu" at bounding box center [252, 102] width 132 height 32
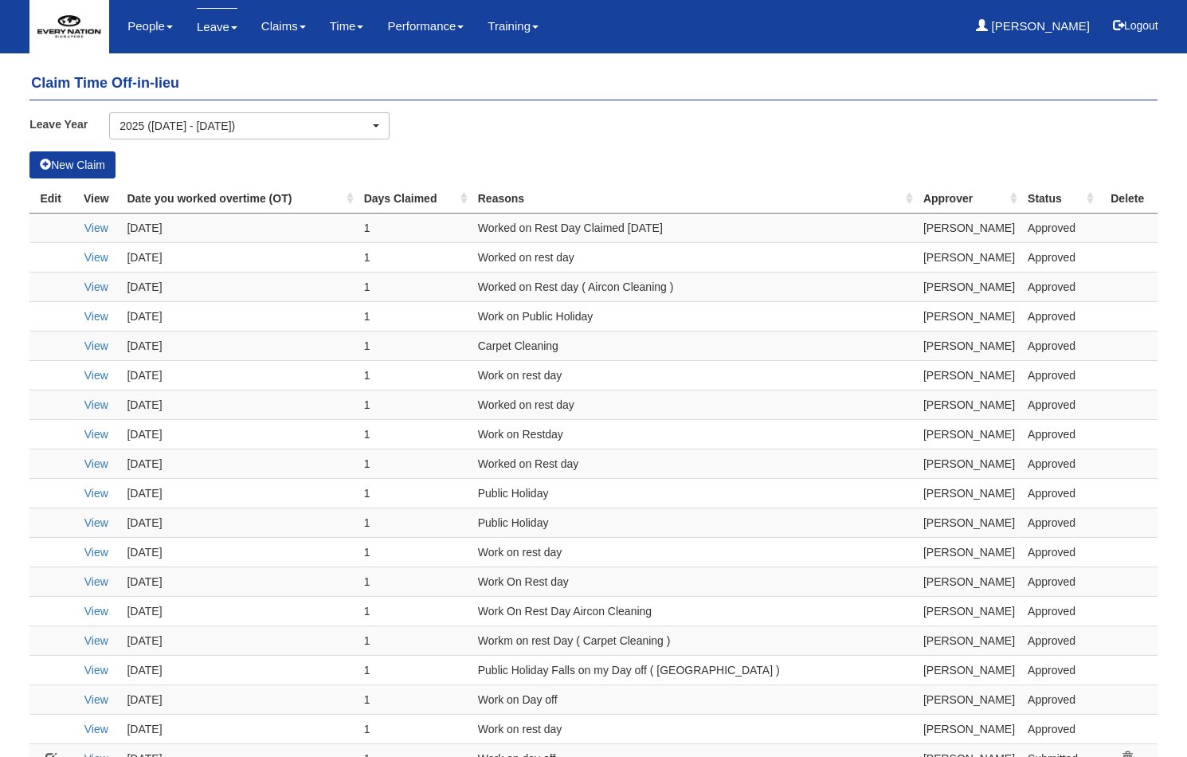
select select "50"
click at [75, 153] on button "New Claim" at bounding box center [72, 164] width 86 height 27
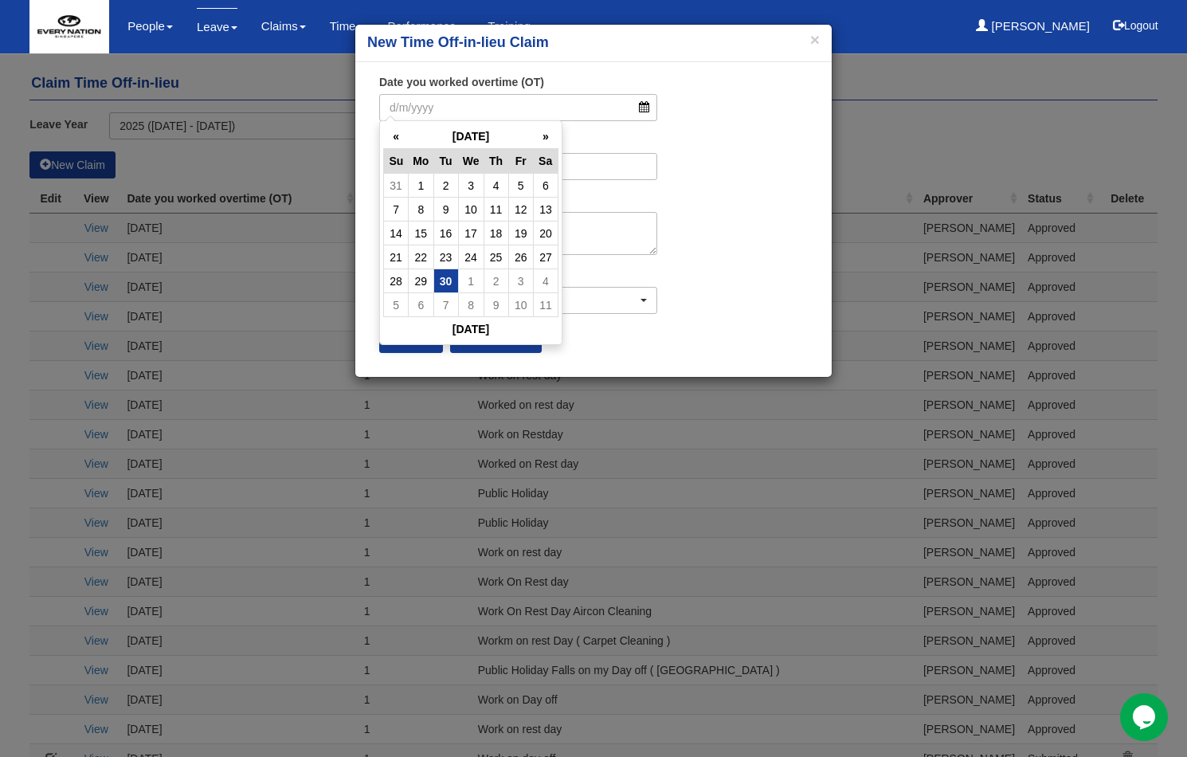
click at [447, 274] on td "30" at bounding box center [445, 281] width 25 height 24
type input "[DATE]"
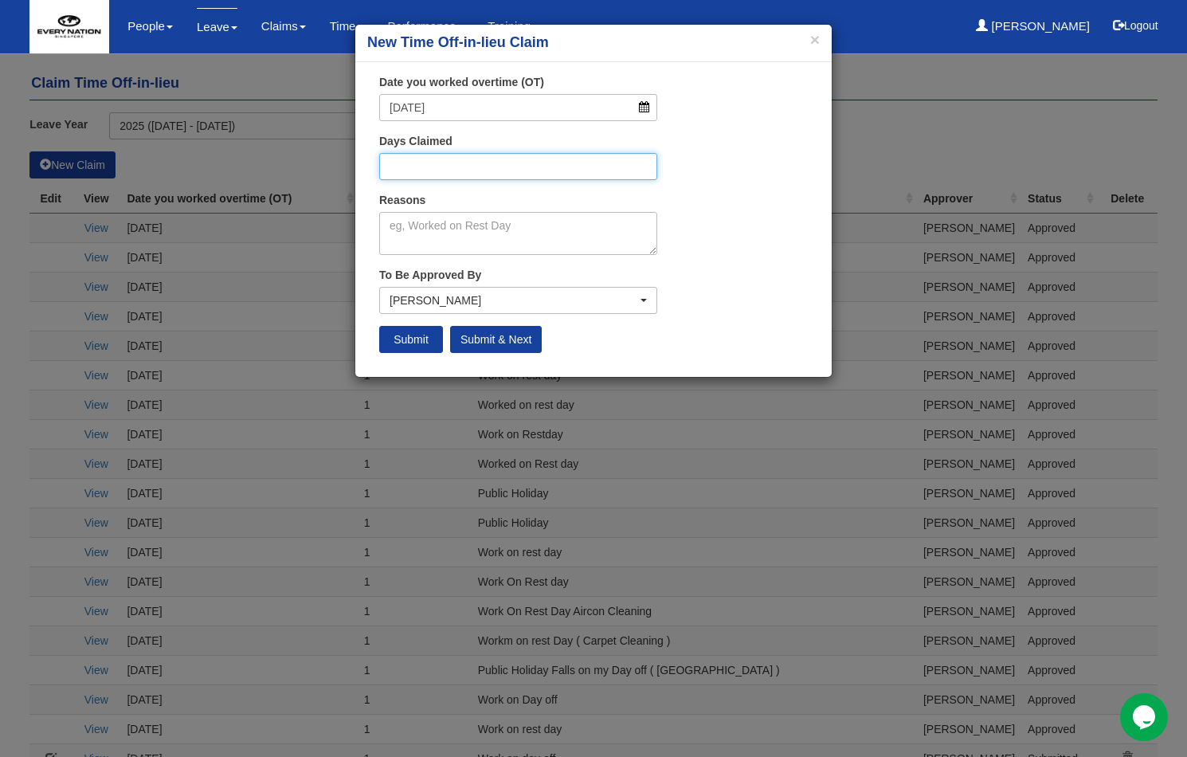
click at [469, 168] on input "Days Claimed" at bounding box center [518, 166] width 278 height 27
type input "1"
click at [813, 43] on button "×" at bounding box center [815, 39] width 10 height 17
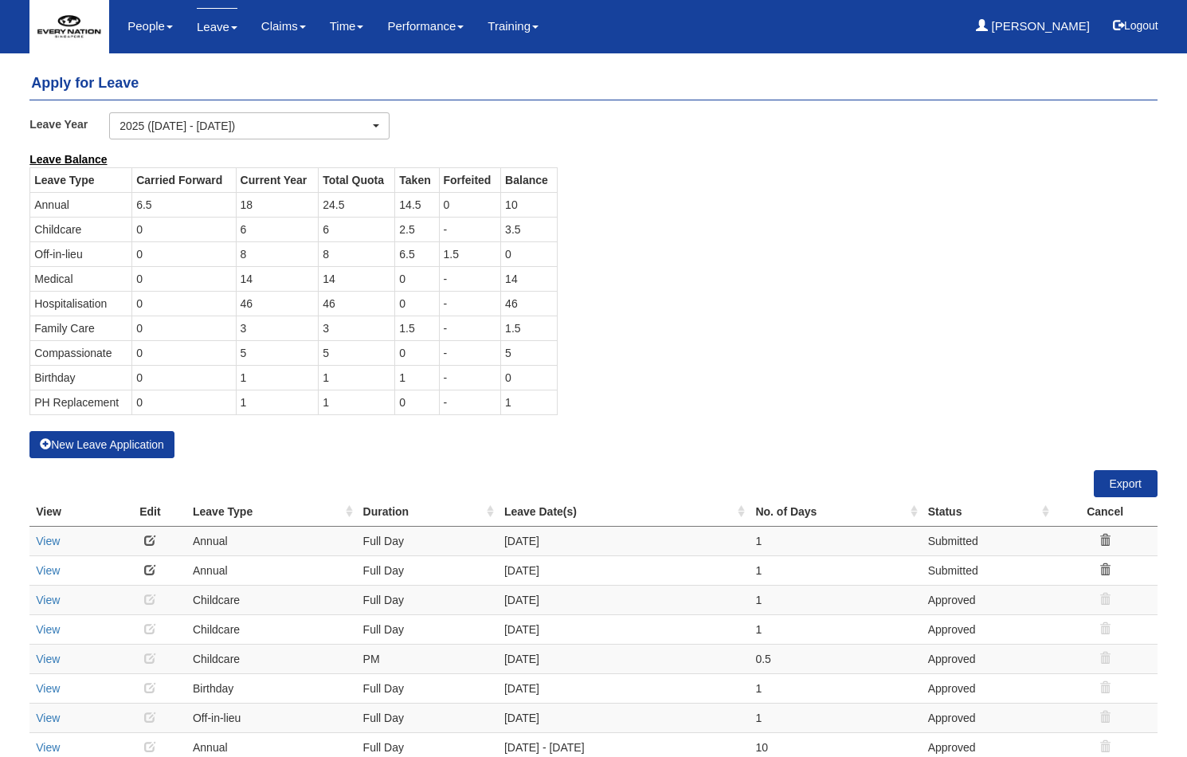
select select "50"
click at [227, 24] on link "Leave" at bounding box center [217, 26] width 41 height 37
click at [816, 335] on div "Leave Balance Leave Type Carried Forward Current Year Total Quota Taken Forfeit…" at bounding box center [582, 291] width 1128 height 280
click at [60, 444] on button "New Leave Application" at bounding box center [101, 444] width 145 height 27
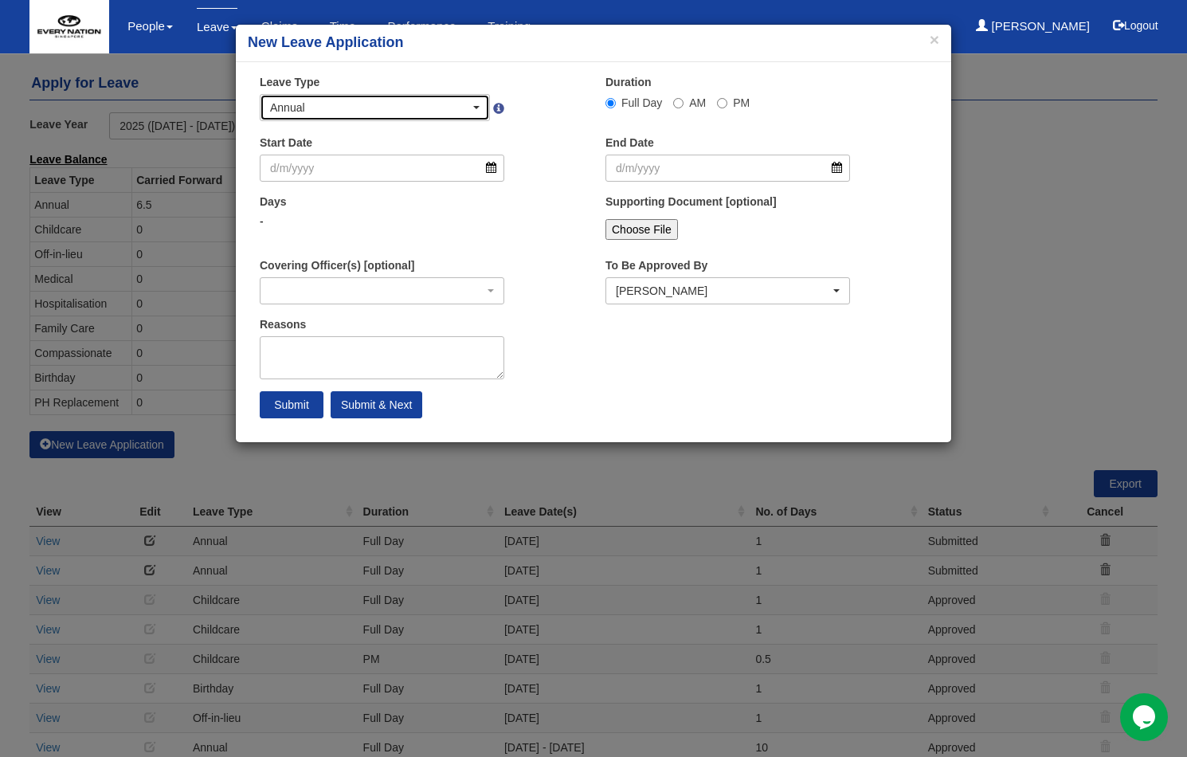
click at [478, 103] on div "Annual" at bounding box center [375, 108] width 210 height 16
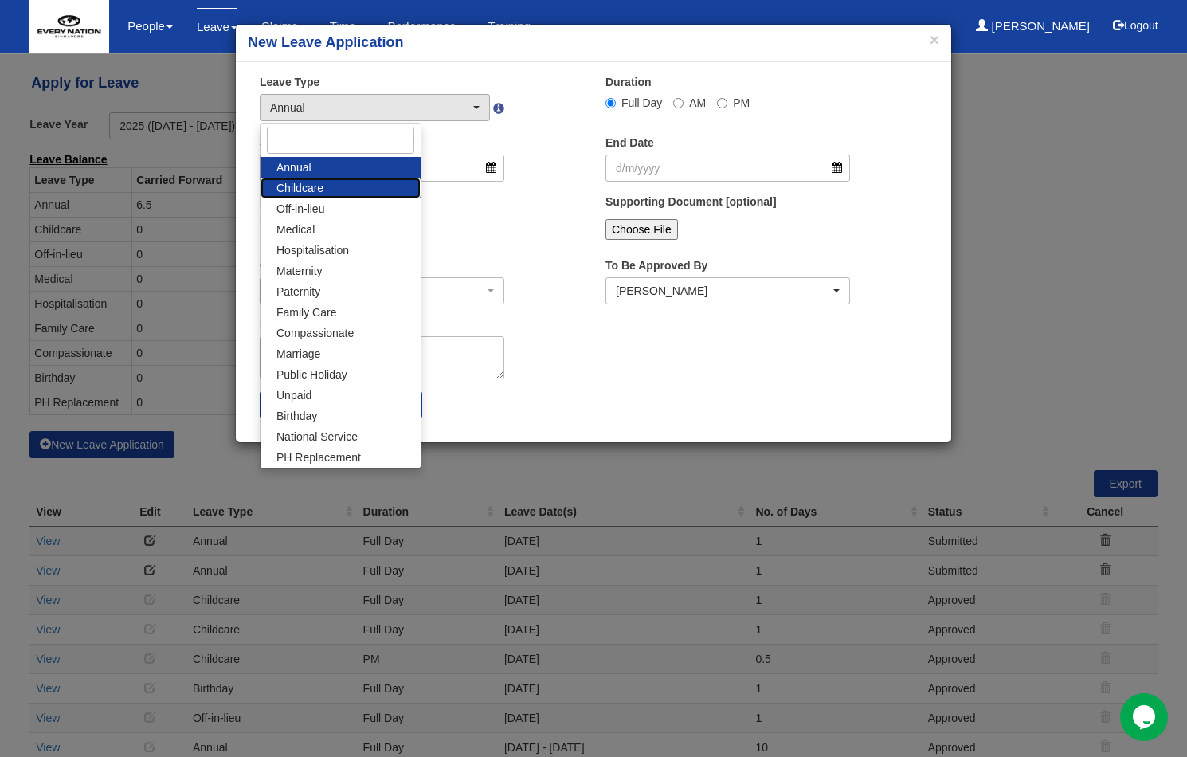
click at [343, 193] on link "Childcare" at bounding box center [340, 188] width 160 height 21
select select "2"
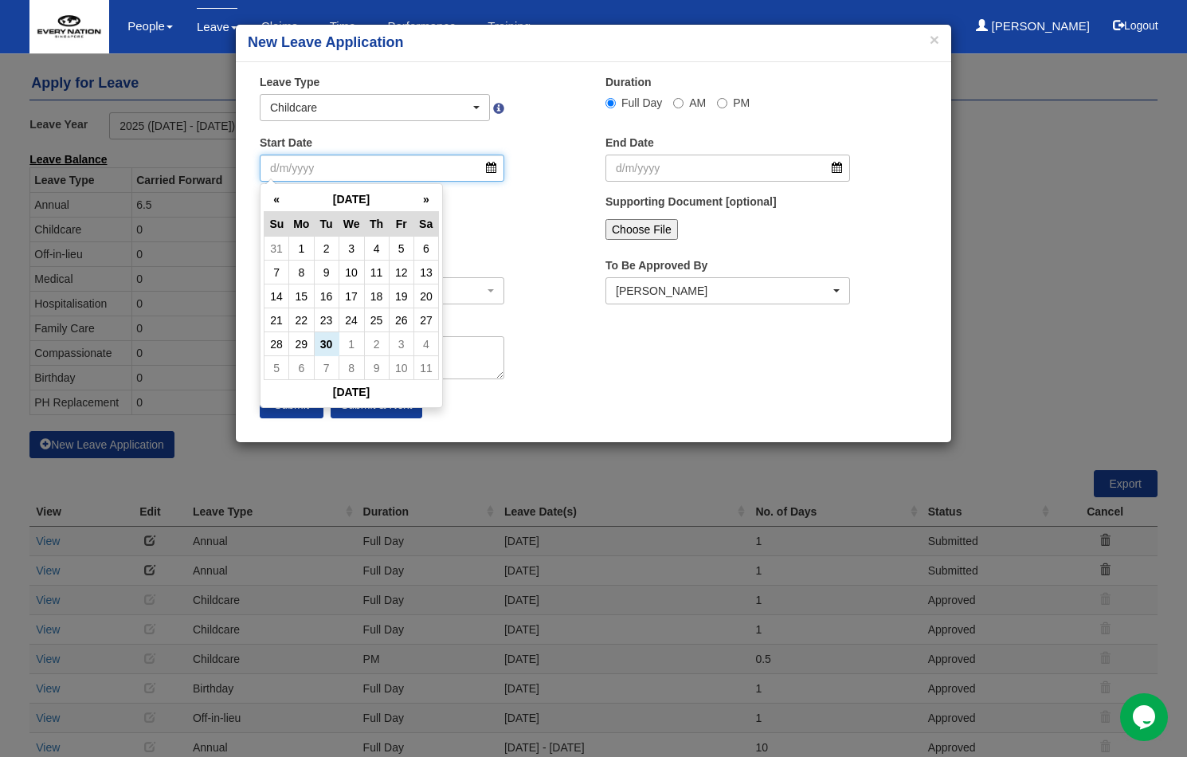
click at [377, 170] on input "Start Date" at bounding box center [382, 168] width 245 height 27
click at [331, 341] on td "30" at bounding box center [326, 344] width 25 height 24
type input "[DATE]"
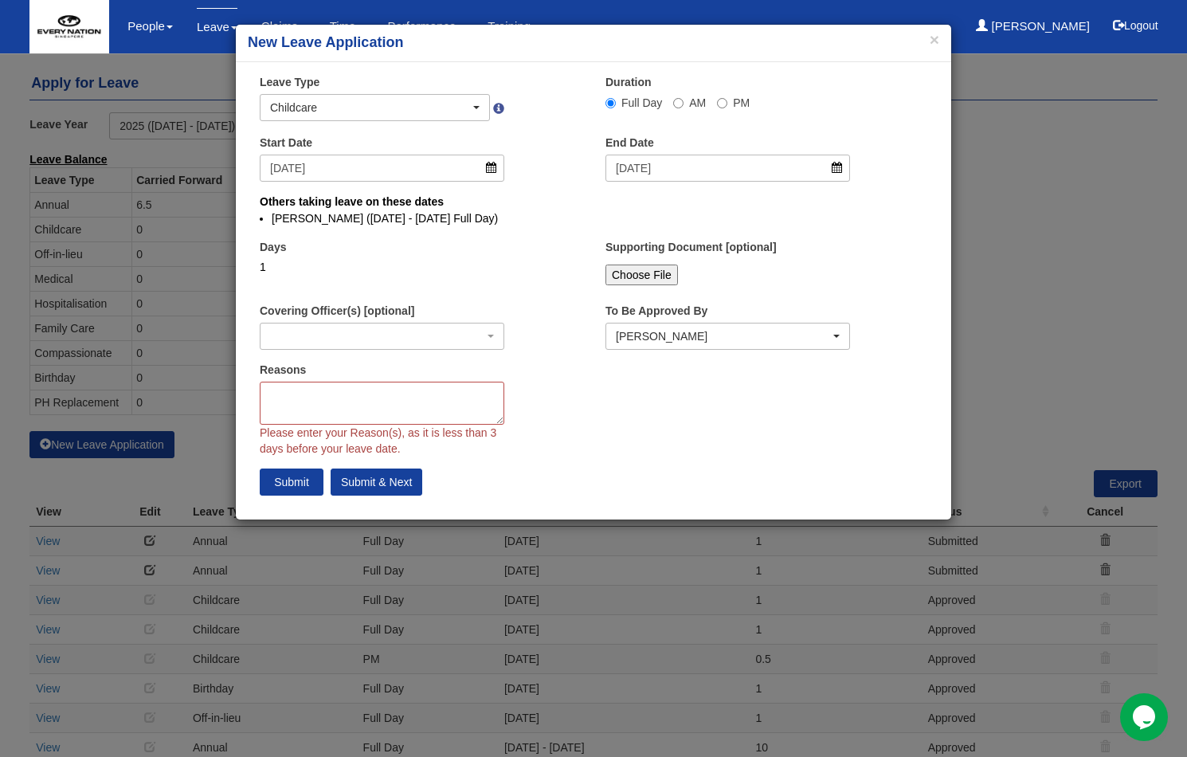
select select
click at [330, 401] on textarea "Reasons" at bounding box center [382, 403] width 245 height 43
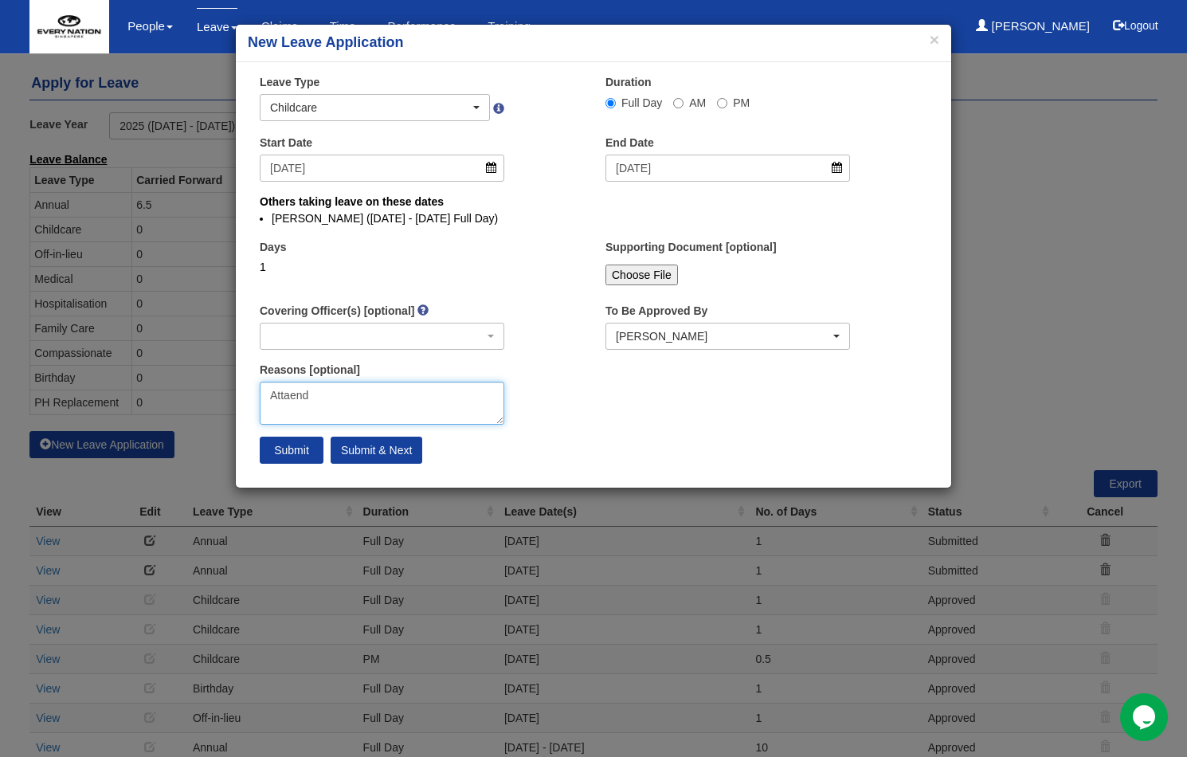
drag, startPoint x: 315, startPoint y: 395, endPoint x: 284, endPoint y: 400, distance: 31.4
click at [284, 400] on textarea "Attaend" at bounding box center [382, 403] width 245 height 43
click at [355, 411] on textarea "Attend event" at bounding box center [382, 403] width 245 height 43
type textarea "Attend event"
click at [719, 103] on input "PM" at bounding box center [722, 103] width 10 height 10
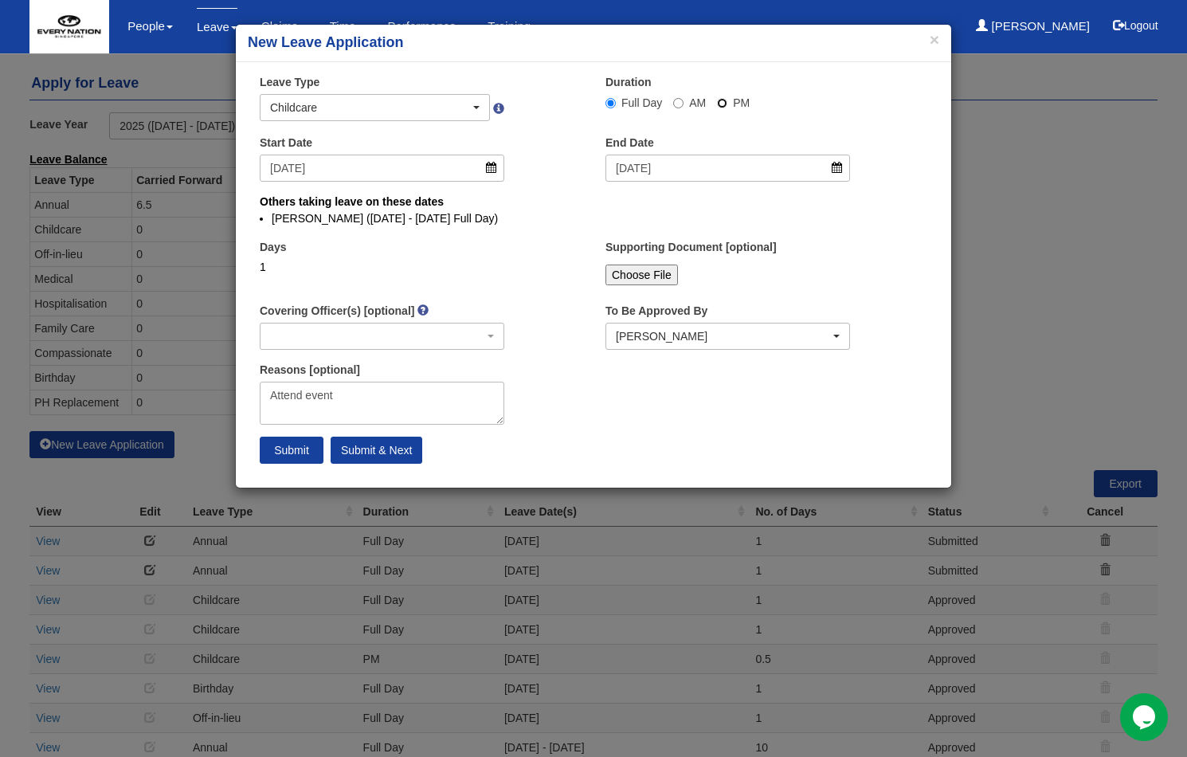
radio input "true"
click at [296, 450] on input "Submit" at bounding box center [292, 450] width 64 height 27
select select "1"
radio input "true"
select select
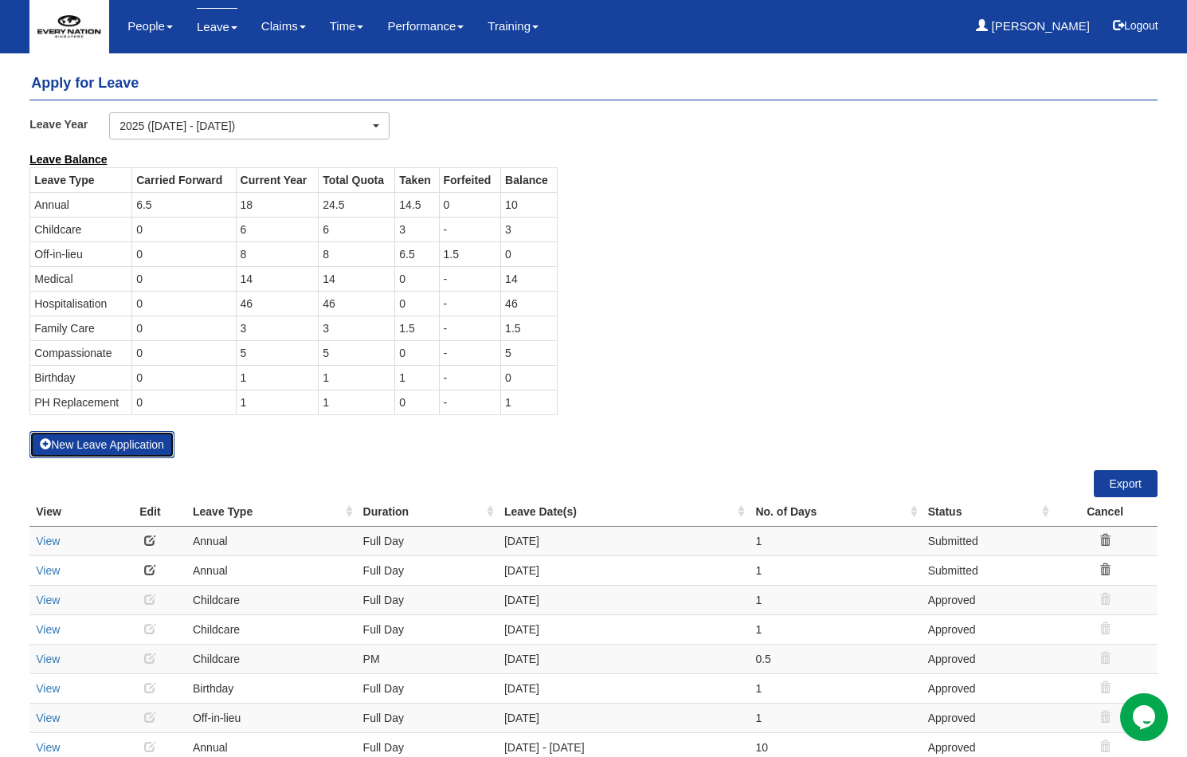
select select "50"
